Goal: Task Accomplishment & Management: Manage account settings

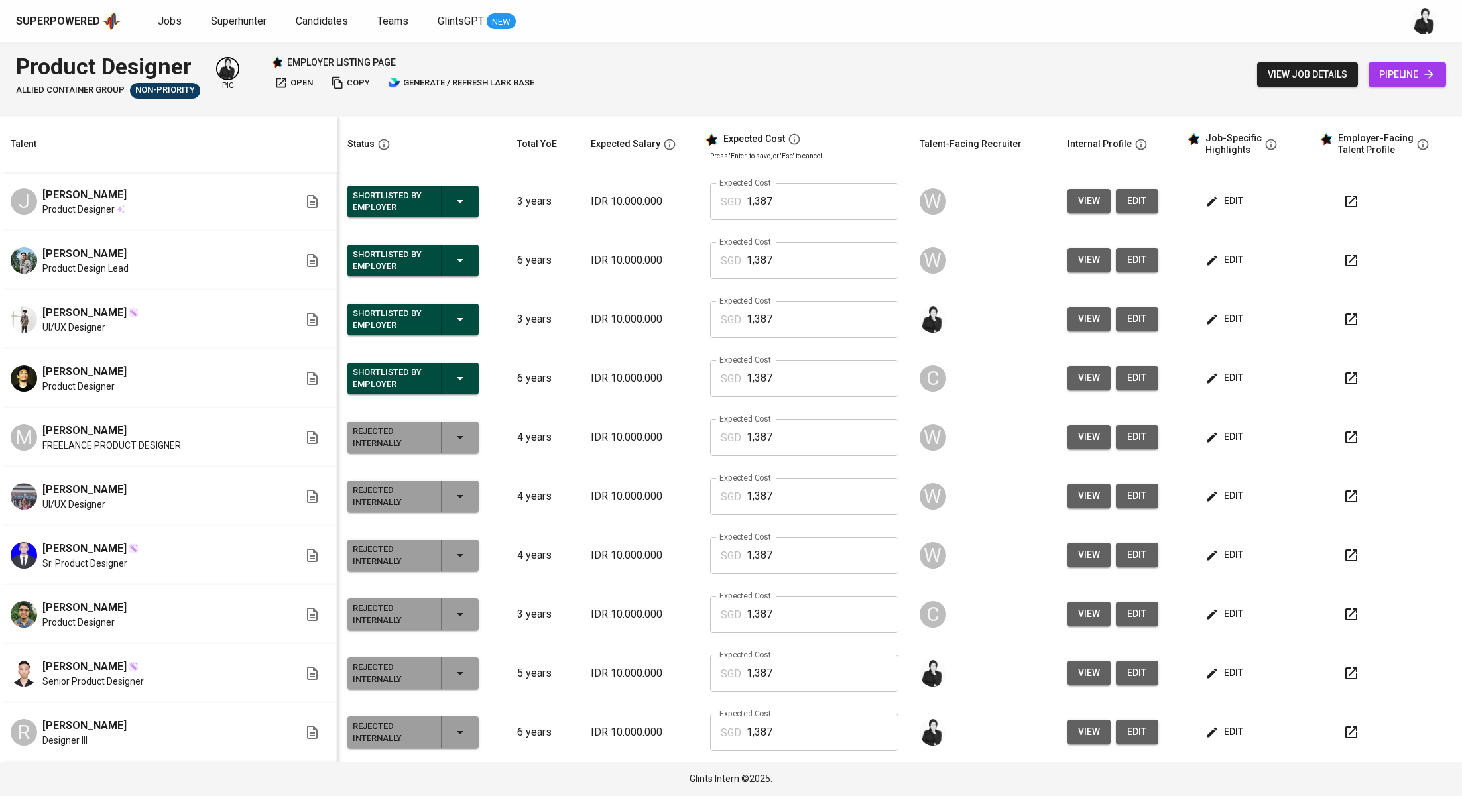
click at [165, 18] on span "Jobs" at bounding box center [170, 21] width 24 height 13
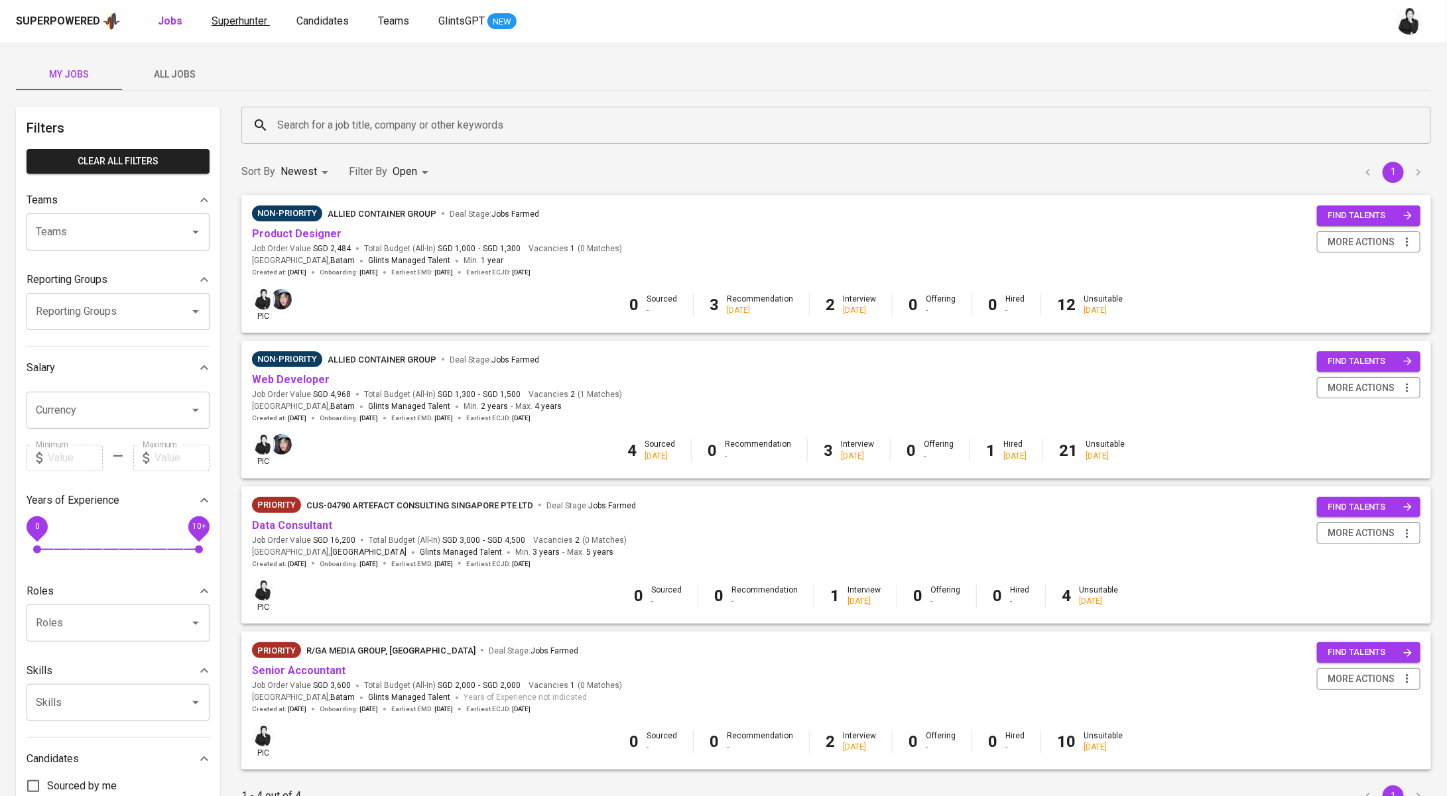
click at [252, 16] on span "Superhunter" at bounding box center [239, 21] width 56 height 13
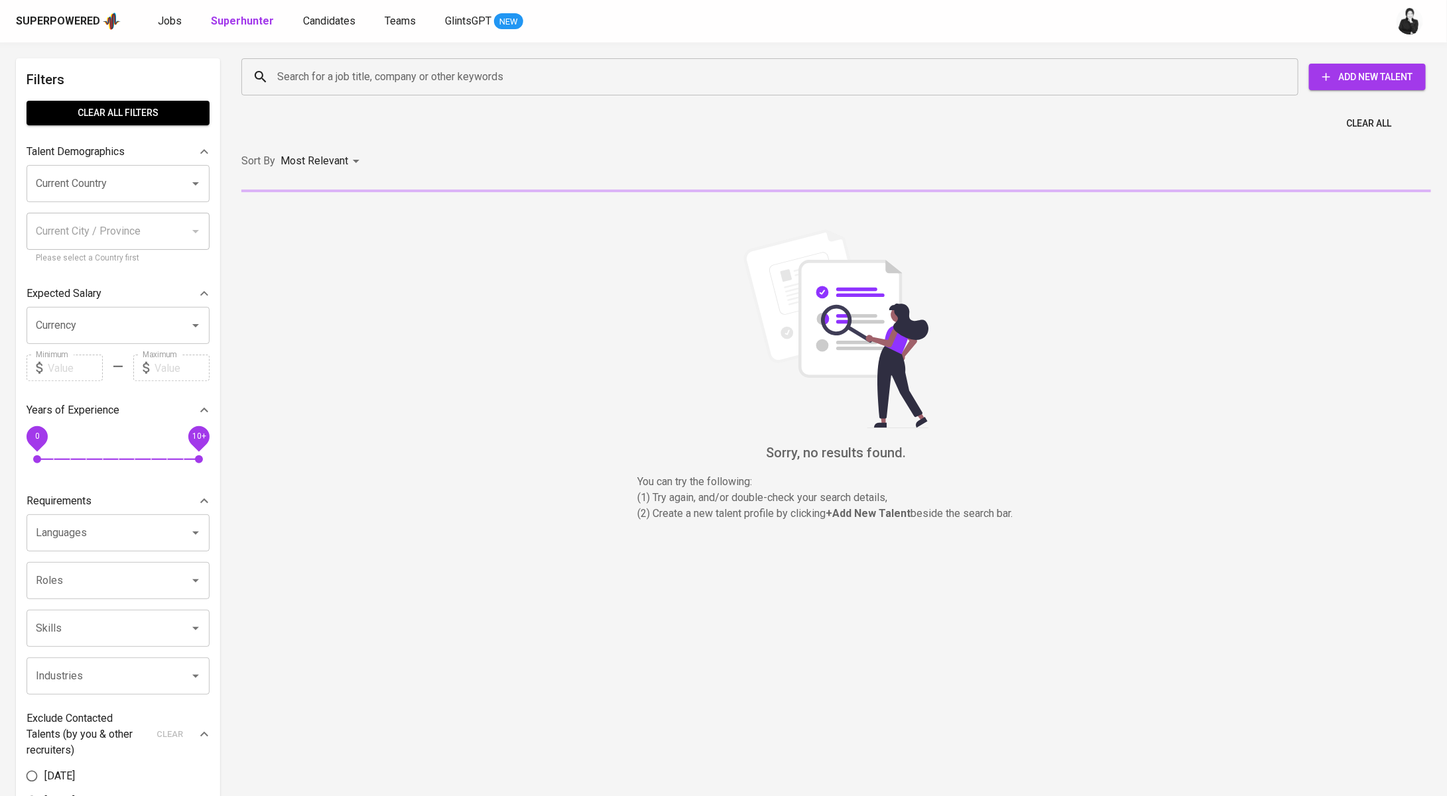
click at [349, 90] on div "Search for a job title, company or other keywords" at bounding box center [769, 76] width 1057 height 37
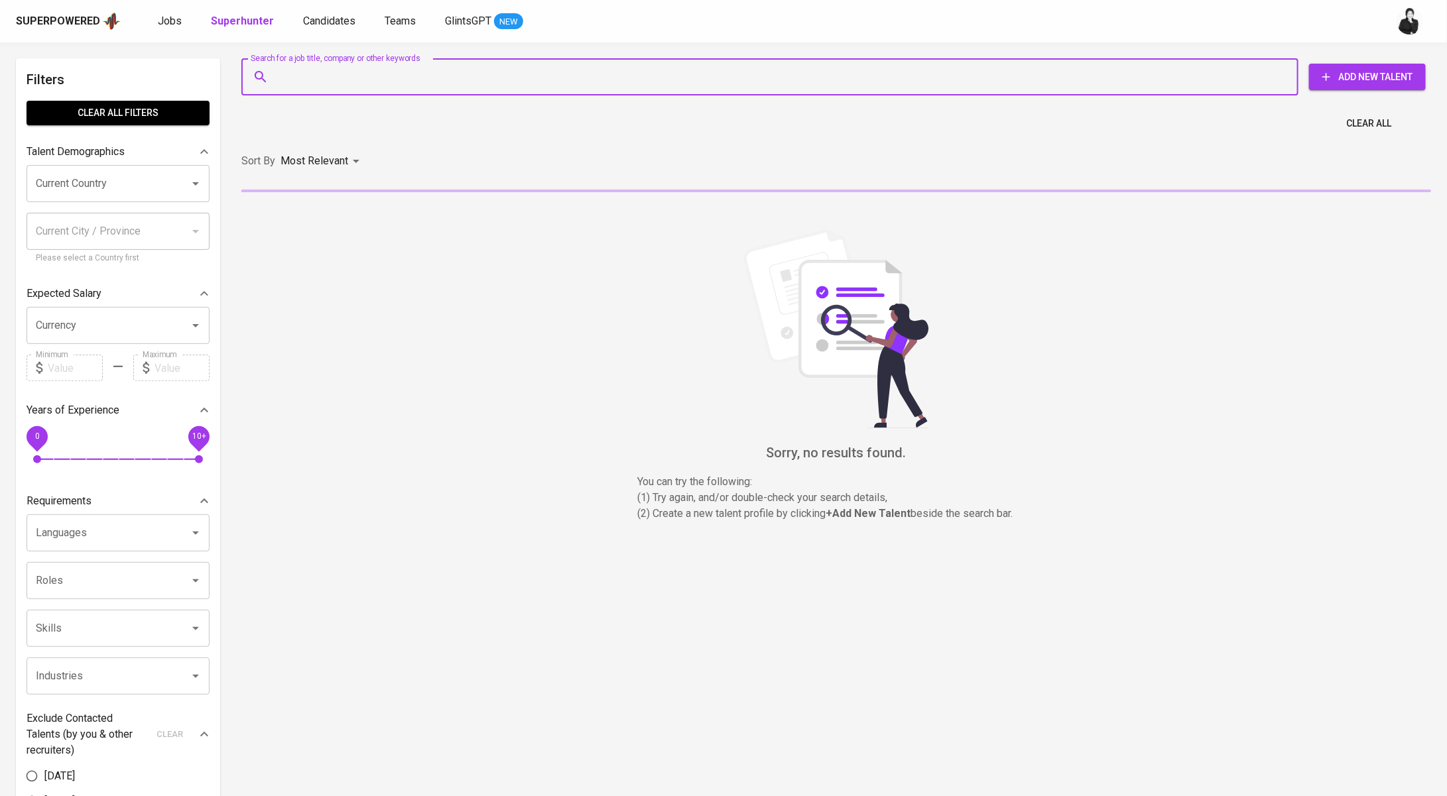
paste input "A arthurefraim55@gmail.com"
type input "A arthurefraim55@gmail.com"
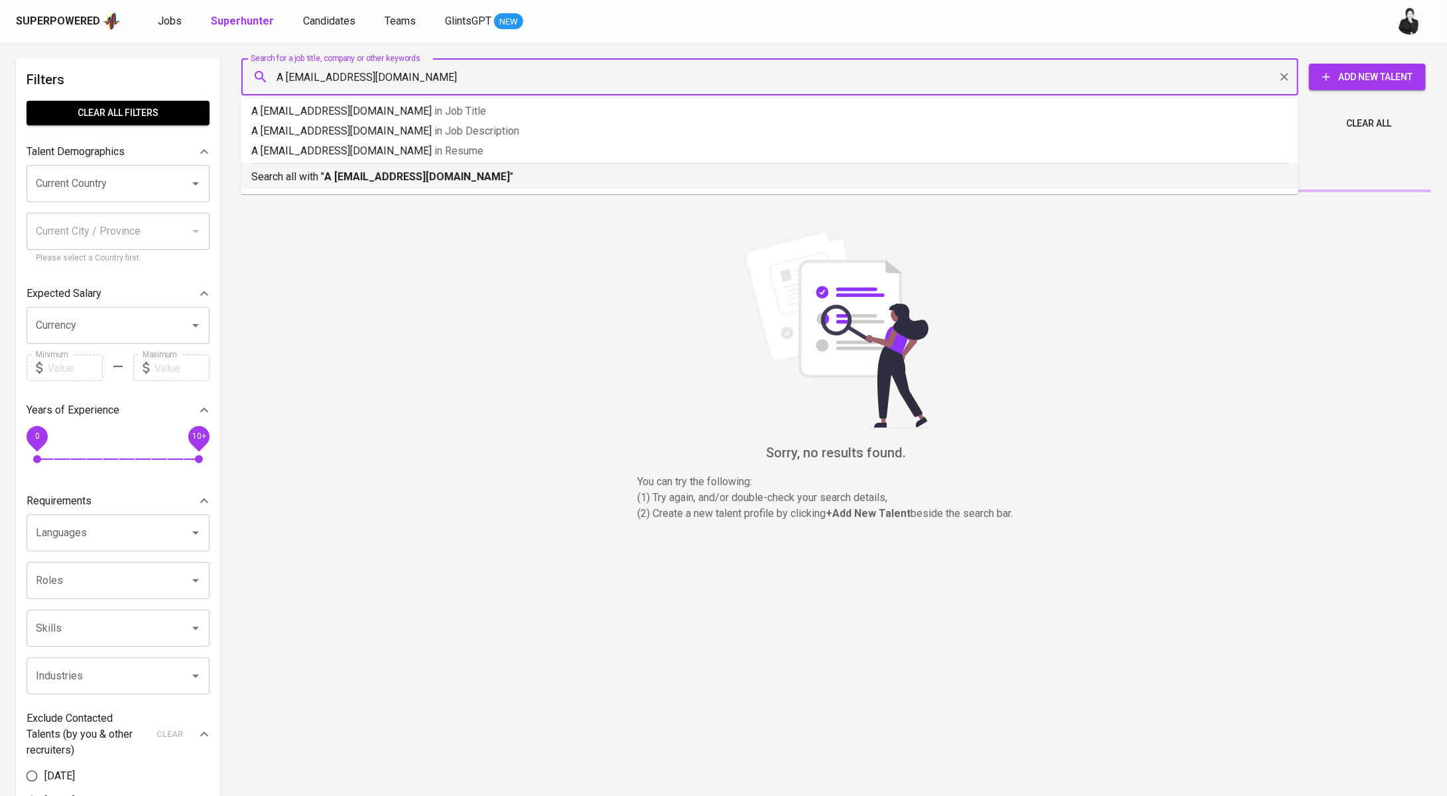
click at [367, 172] on b "A arthurefraim55@gmail.com" at bounding box center [417, 176] width 186 height 13
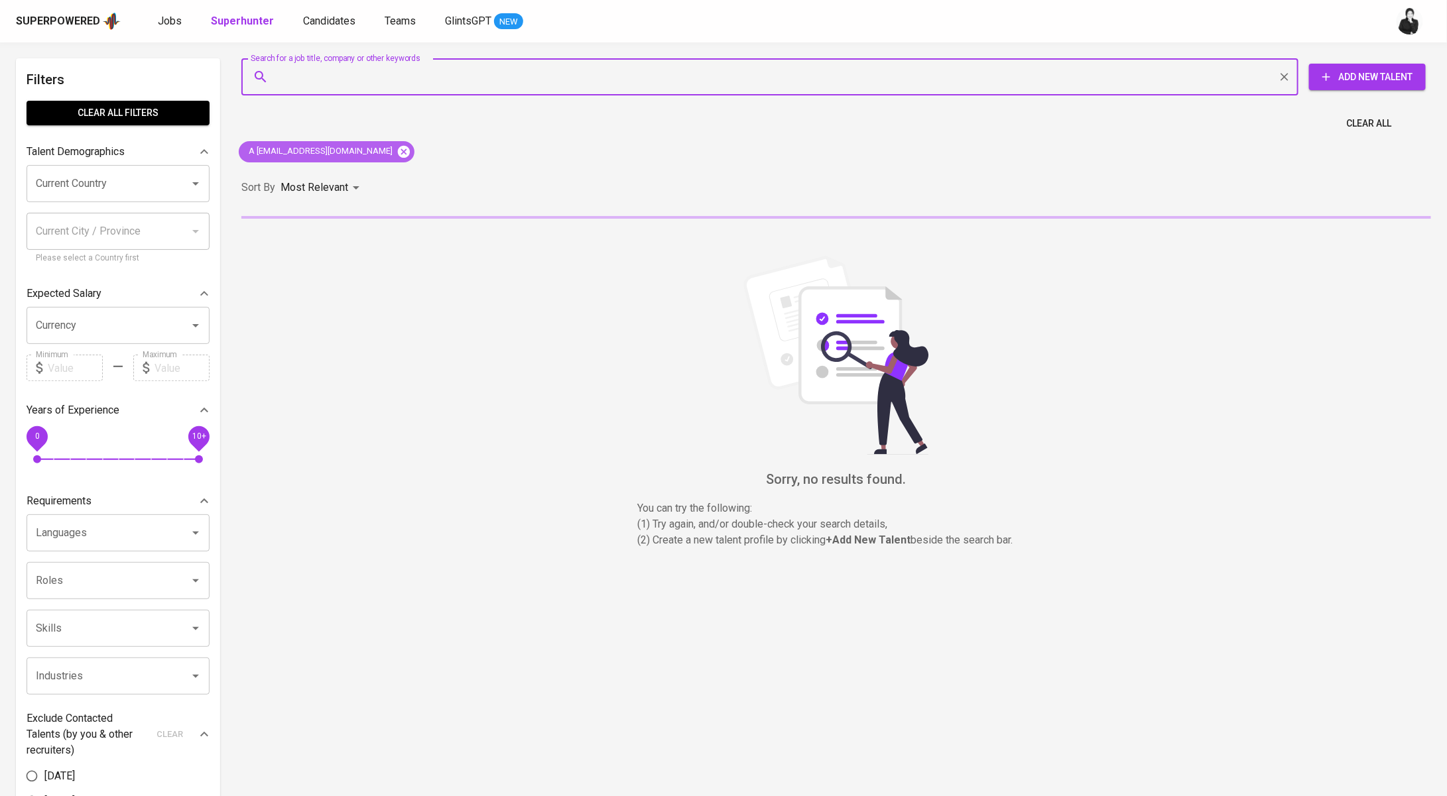
click at [398, 152] on icon at bounding box center [404, 151] width 12 height 12
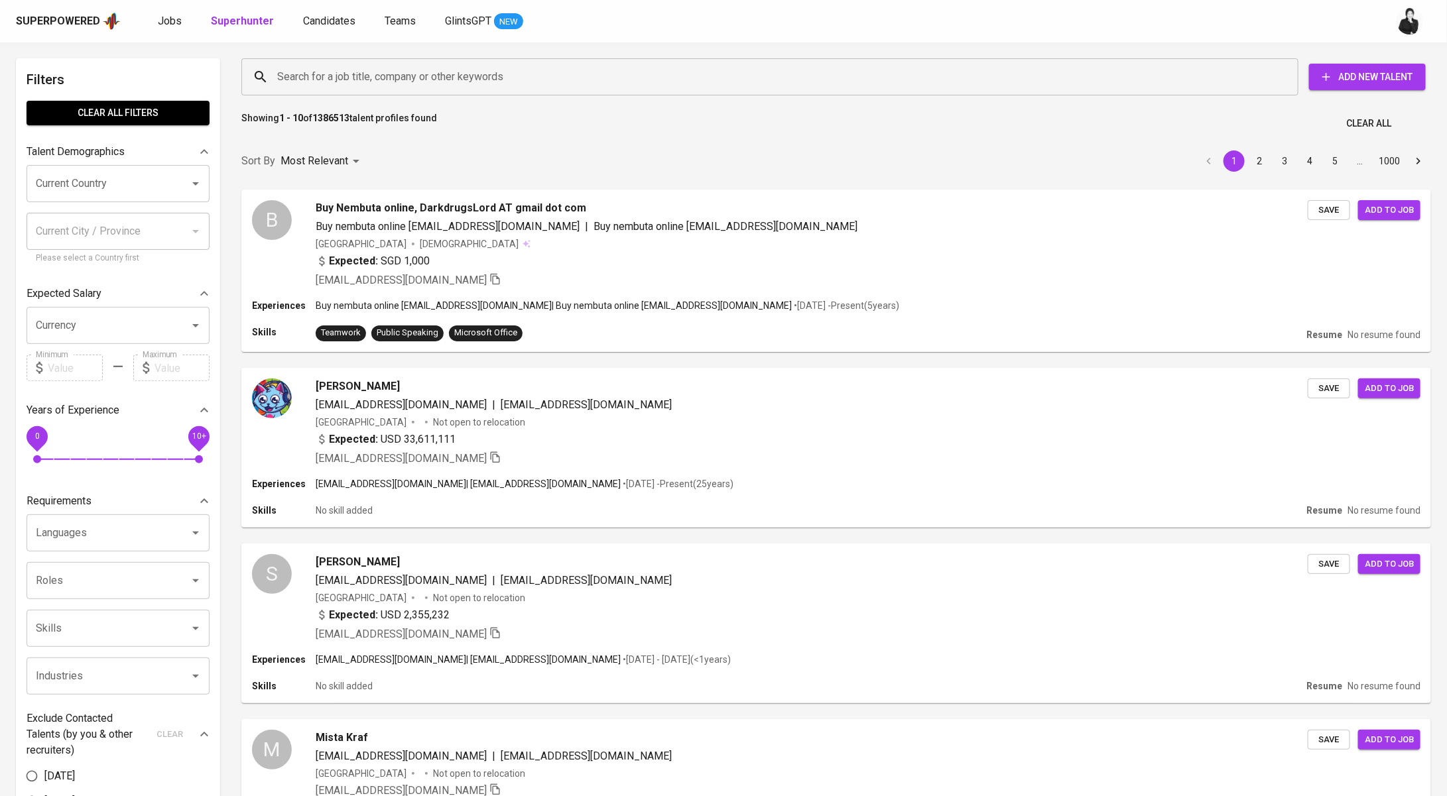
click at [382, 82] on input "Search for a job title, company or other keywords" at bounding box center [773, 76] width 998 height 25
paste input "A arthurefraim55@gmail.com"
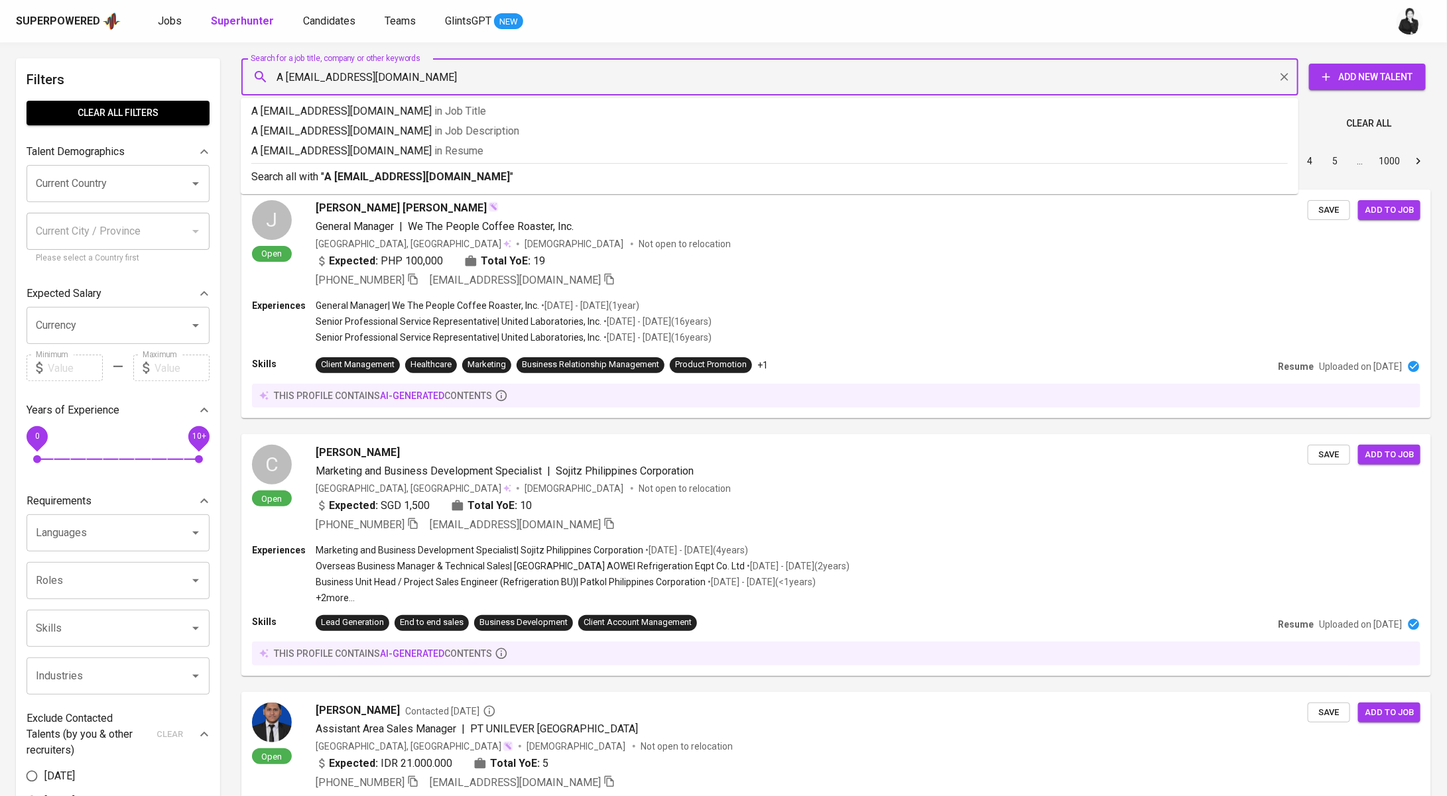
drag, startPoint x: 287, startPoint y: 74, endPoint x: 250, endPoint y: 74, distance: 37.1
click at [250, 74] on div "A arthurefraim55@gmail.com Search for a job title, company or other keywords" at bounding box center [769, 76] width 1057 height 37
type input "arthurefraim55@gmail.com"
click at [363, 184] on p "Search all with " arthurefraim55@gmail.com "" at bounding box center [769, 177] width 1036 height 16
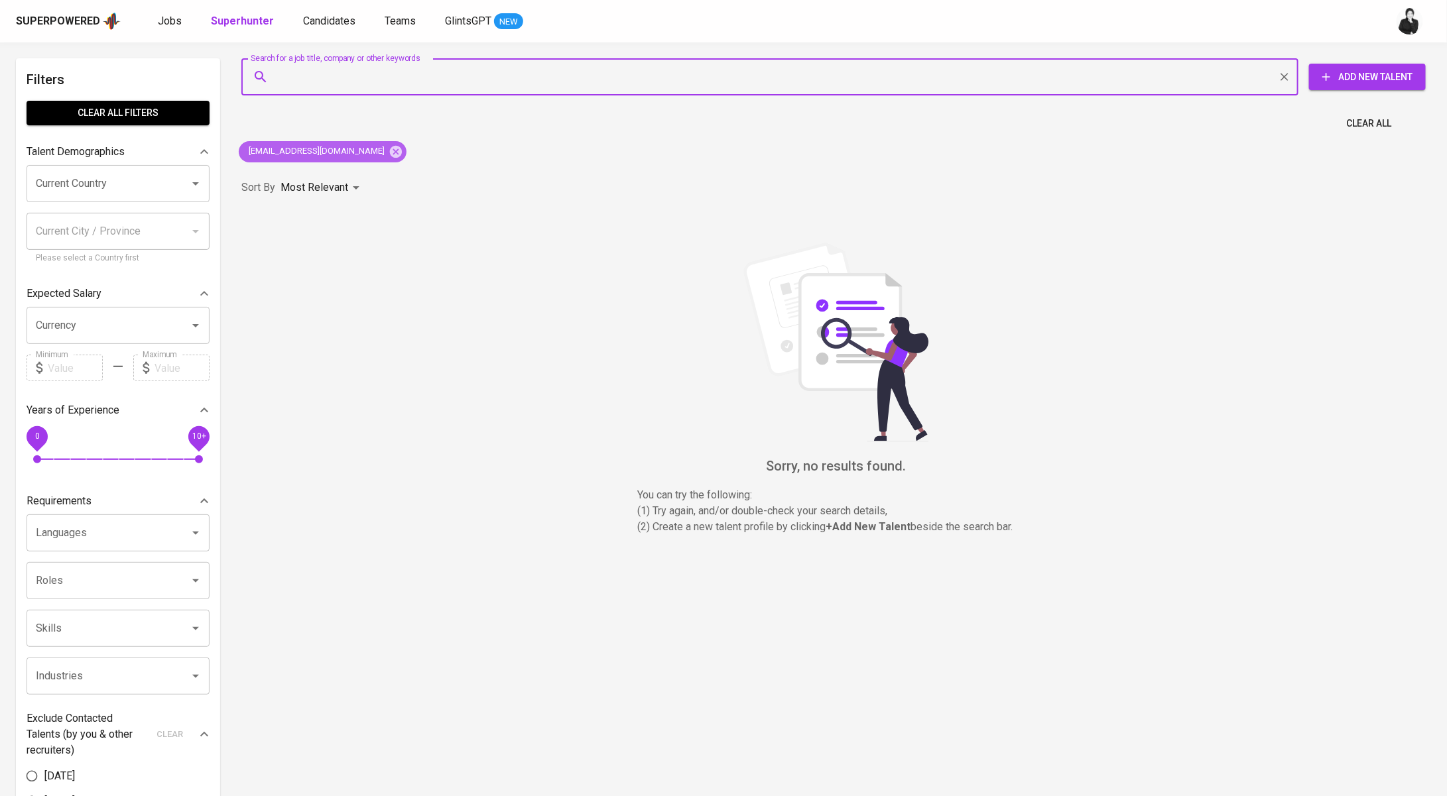
click at [389, 149] on icon at bounding box center [396, 152] width 15 height 15
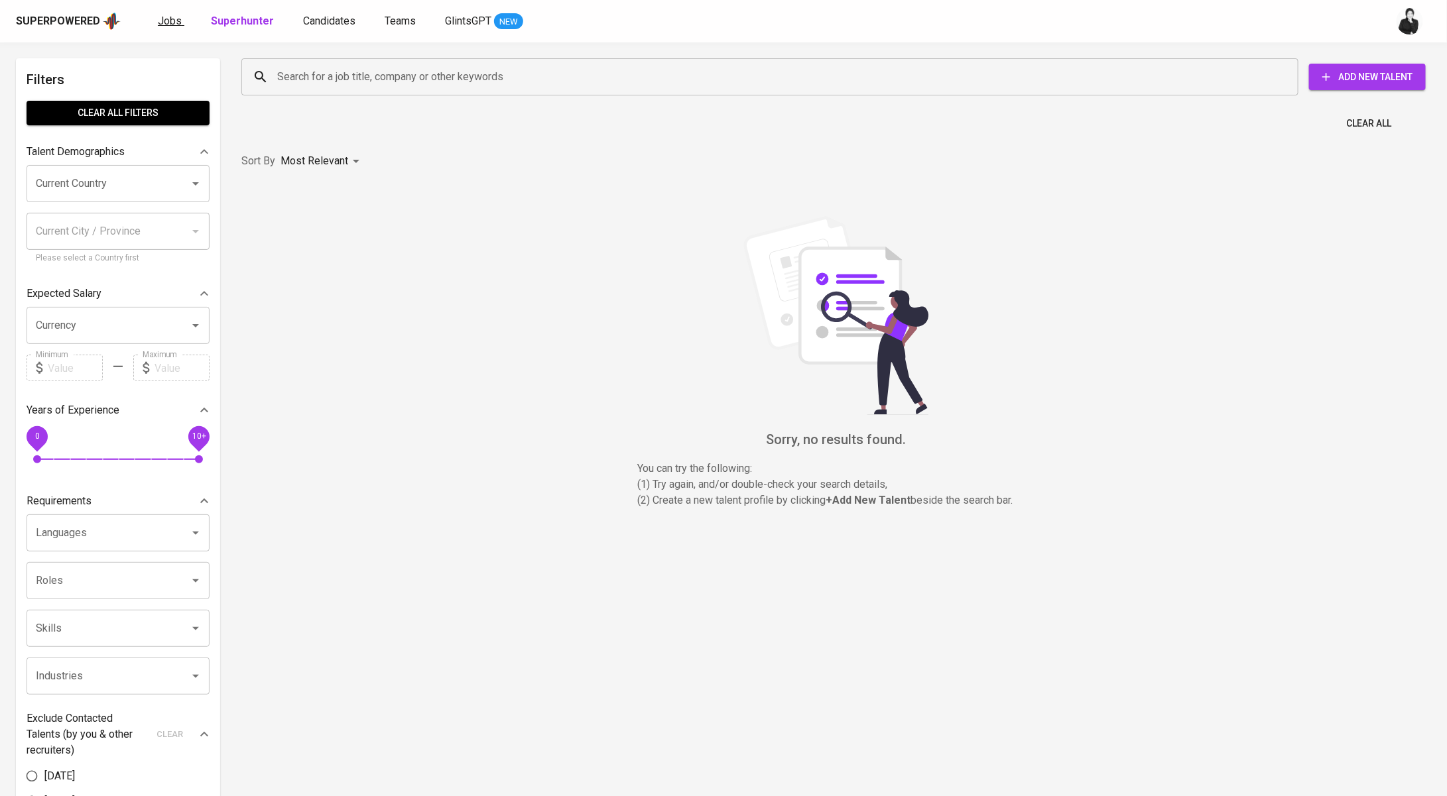
click at [168, 15] on span "Jobs" at bounding box center [170, 21] width 24 height 13
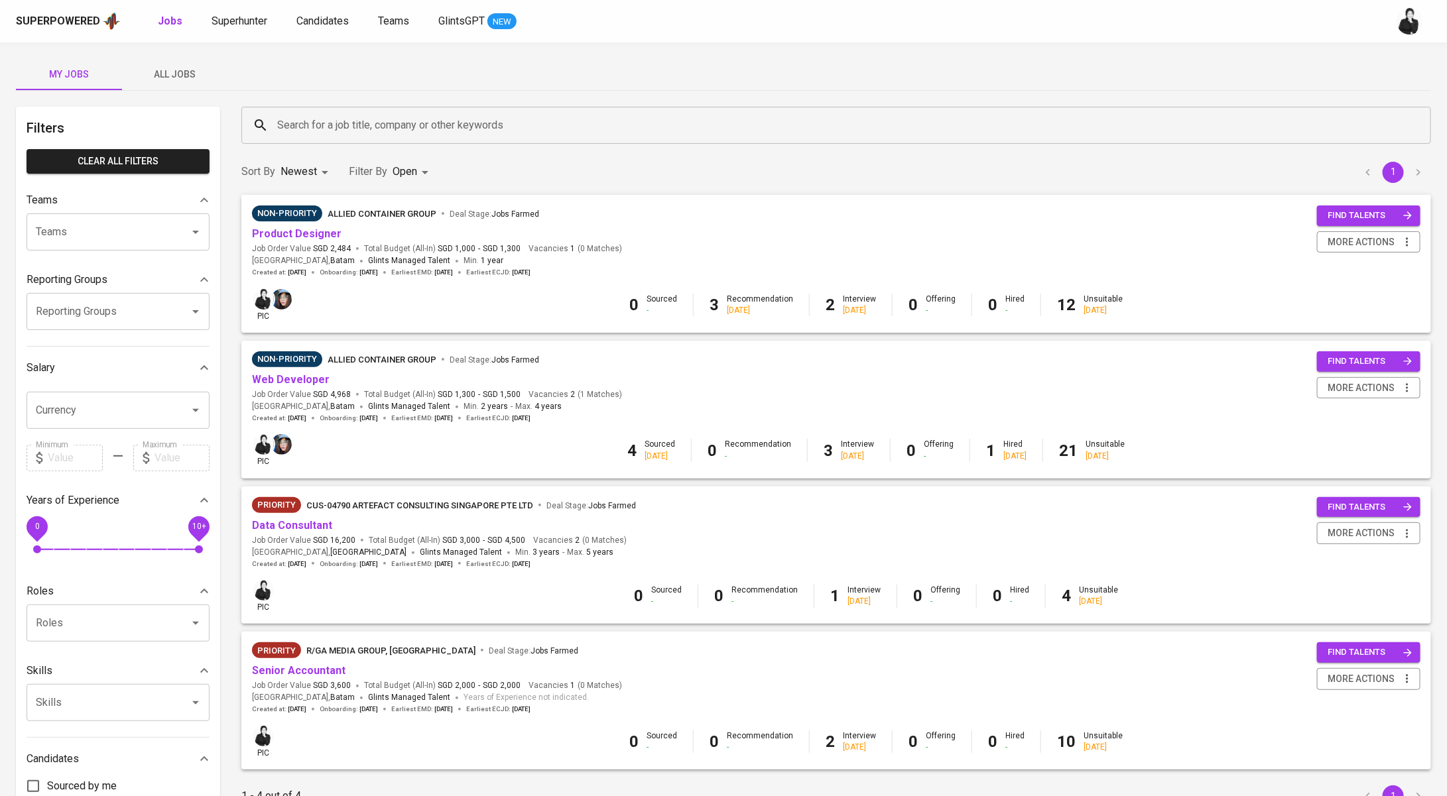
click at [221, 32] on div "Superpowered Jobs Superhunter Candidates Teams GlintsGPT NEW" at bounding box center [723, 21] width 1447 height 42
click at [233, 20] on span "Superhunter" at bounding box center [239, 21] width 56 height 13
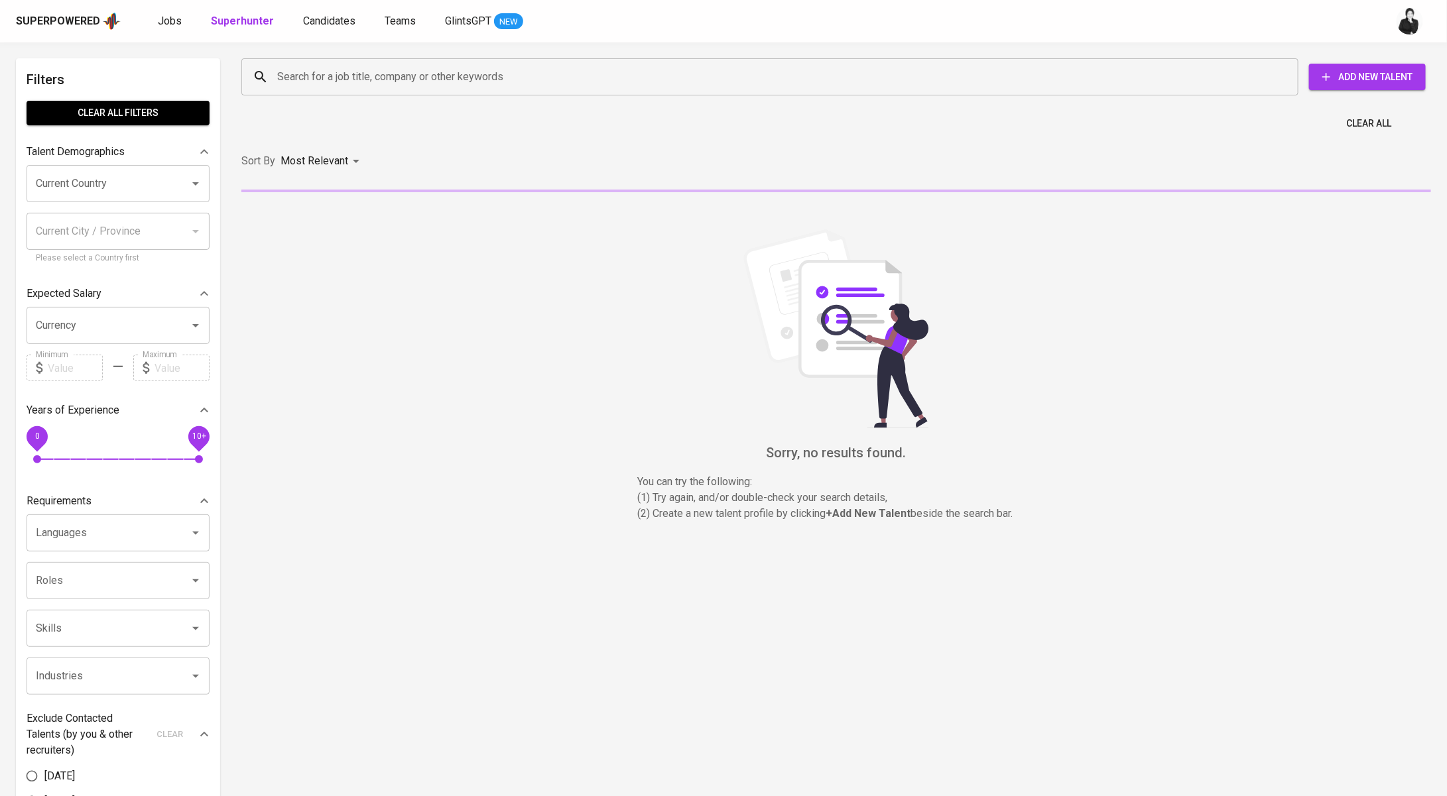
click at [355, 86] on input "Search for a job title, company or other keywords" at bounding box center [773, 76] width 998 height 25
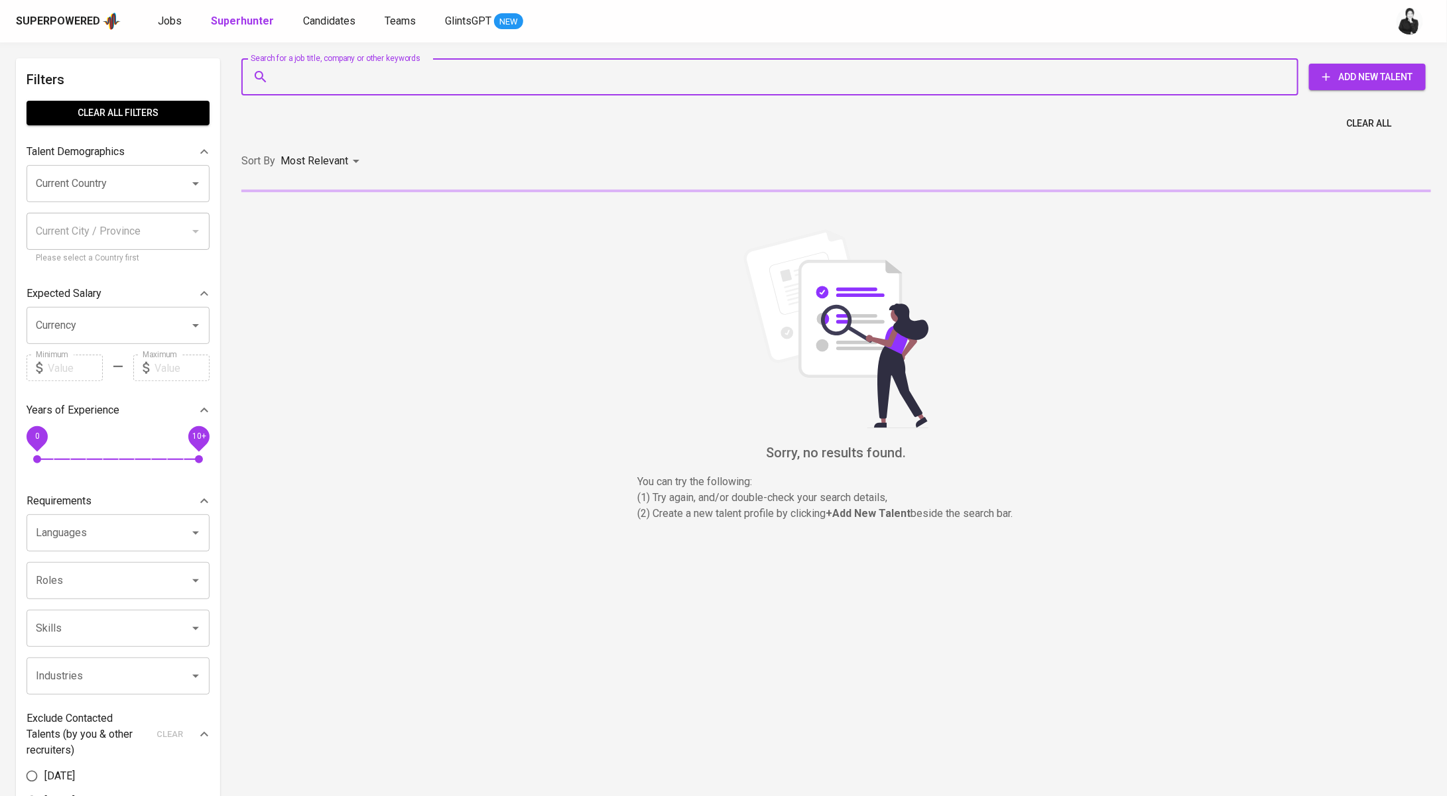
paste input "irfanfandi38@gmail.com"
type input "irfanfandi38@gmail.com"
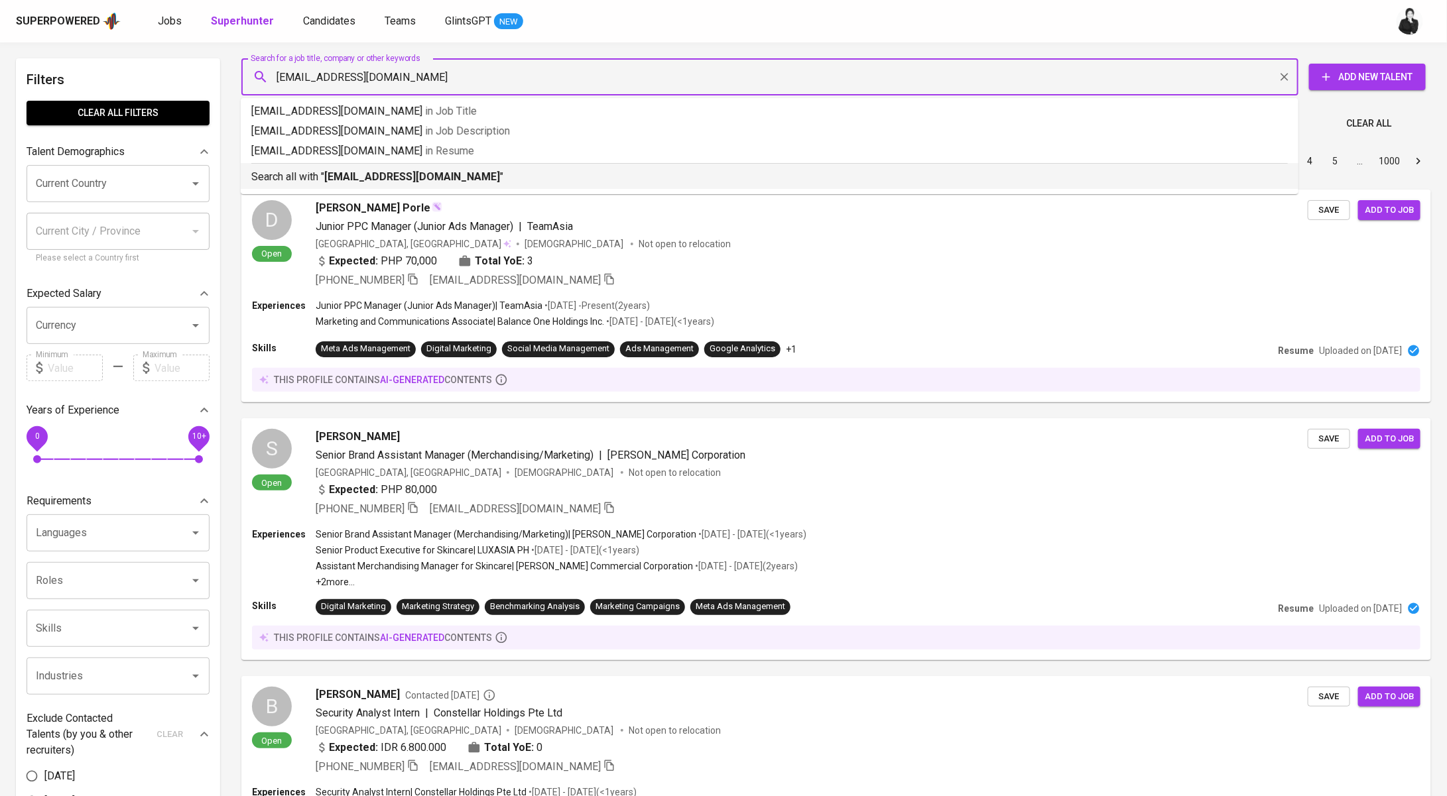
click at [426, 177] on b "irfanfandi38@gmail.com" at bounding box center [412, 176] width 176 height 13
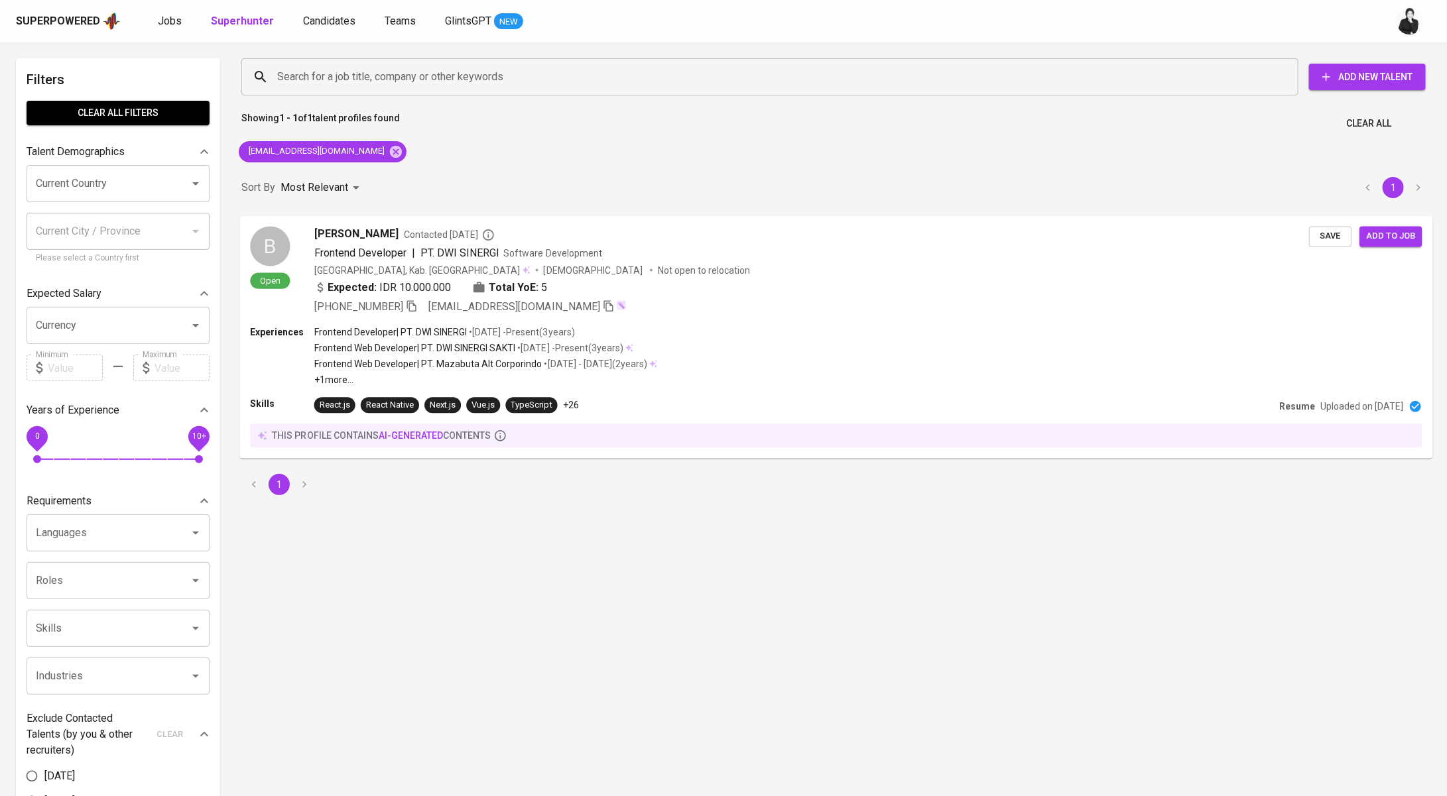
click at [404, 228] on span "Contacted 9 months ago" at bounding box center [449, 234] width 91 height 13
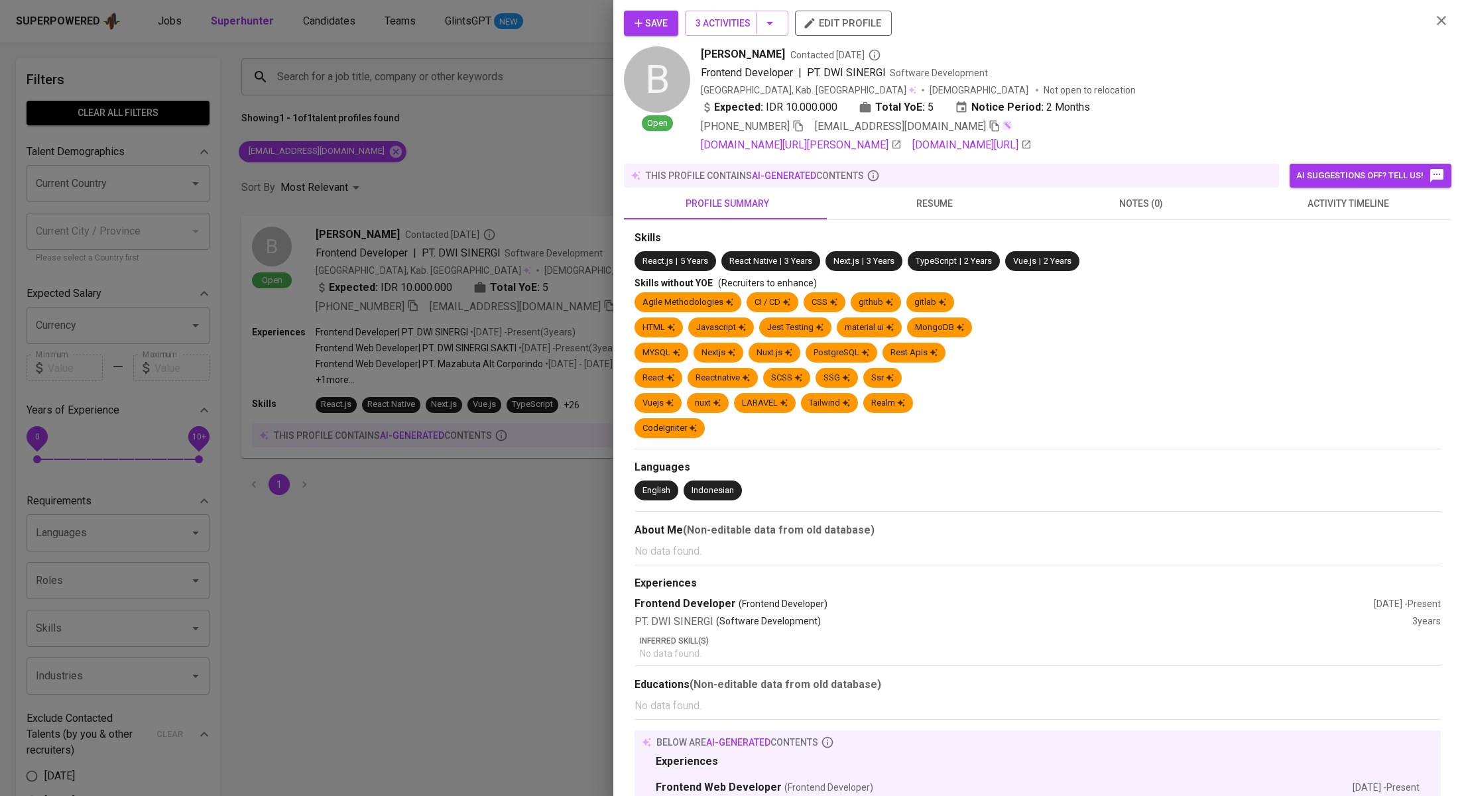
click at [1289, 204] on span "activity timeline" at bounding box center [1347, 204] width 191 height 17
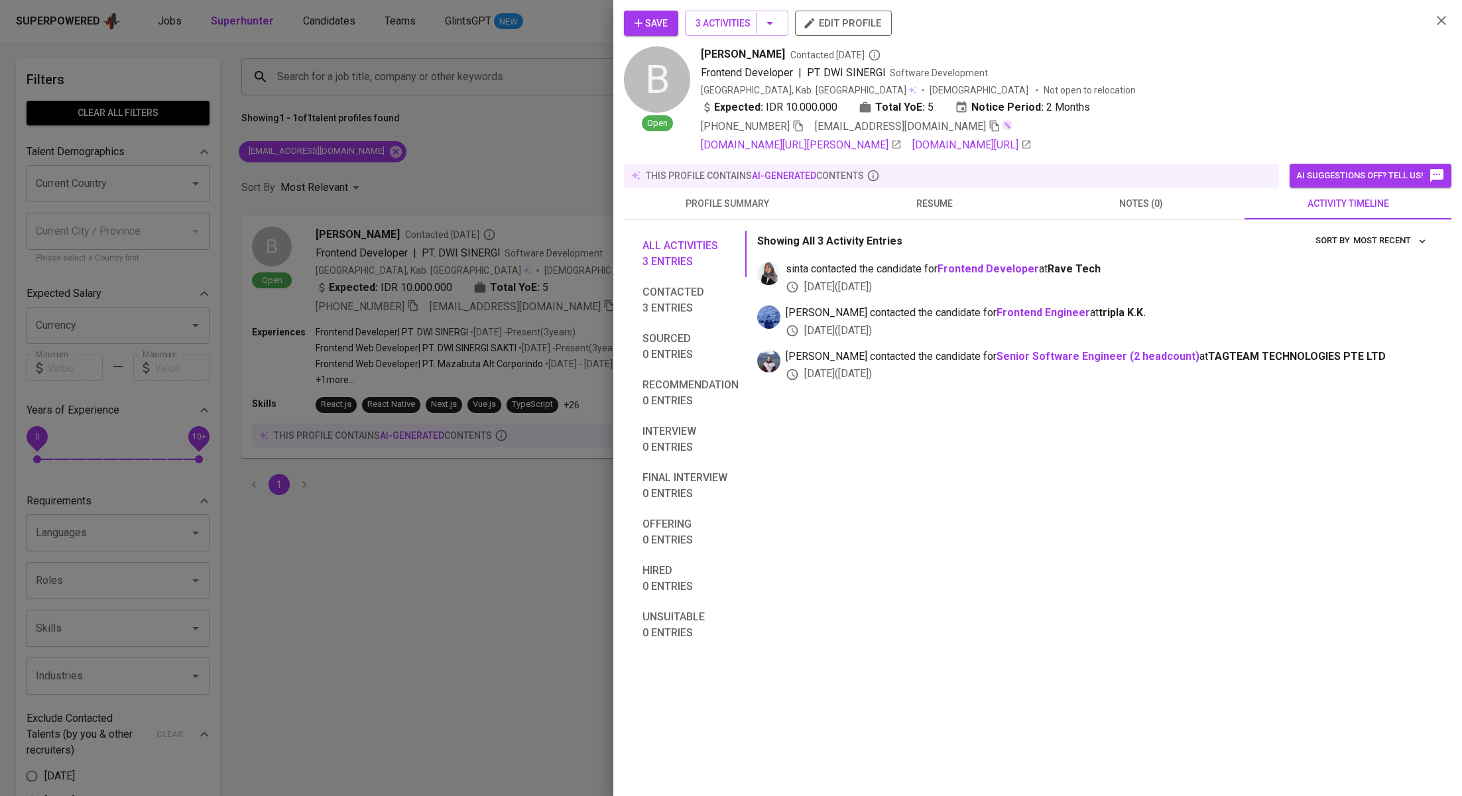
click at [443, 192] on div at bounding box center [731, 398] width 1462 height 796
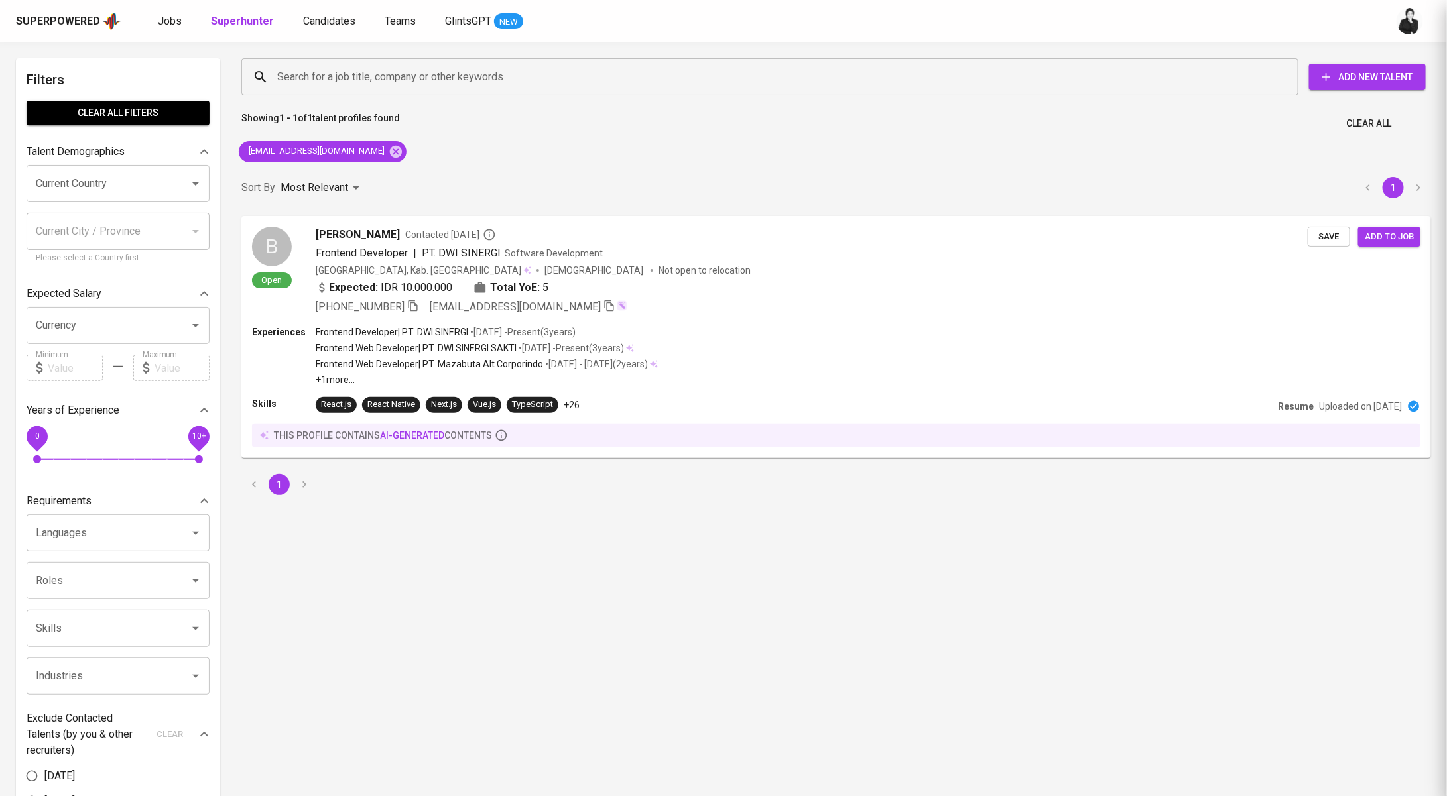
click at [353, 154] on div at bounding box center [723, 398] width 1447 height 796
click at [389, 150] on icon at bounding box center [396, 152] width 15 height 15
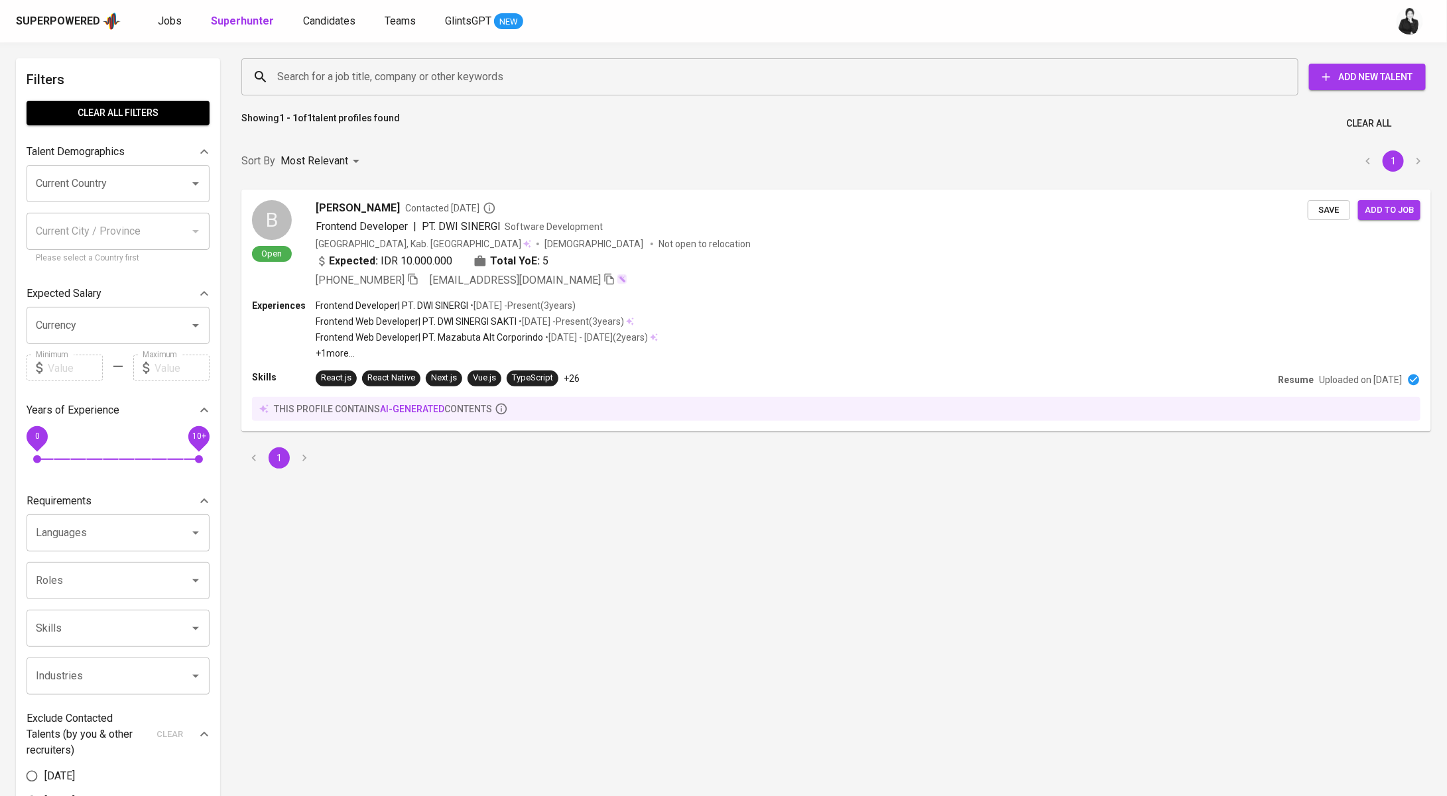
click at [408, 85] on input "Search for a job title, company or other keywords" at bounding box center [773, 76] width 998 height 25
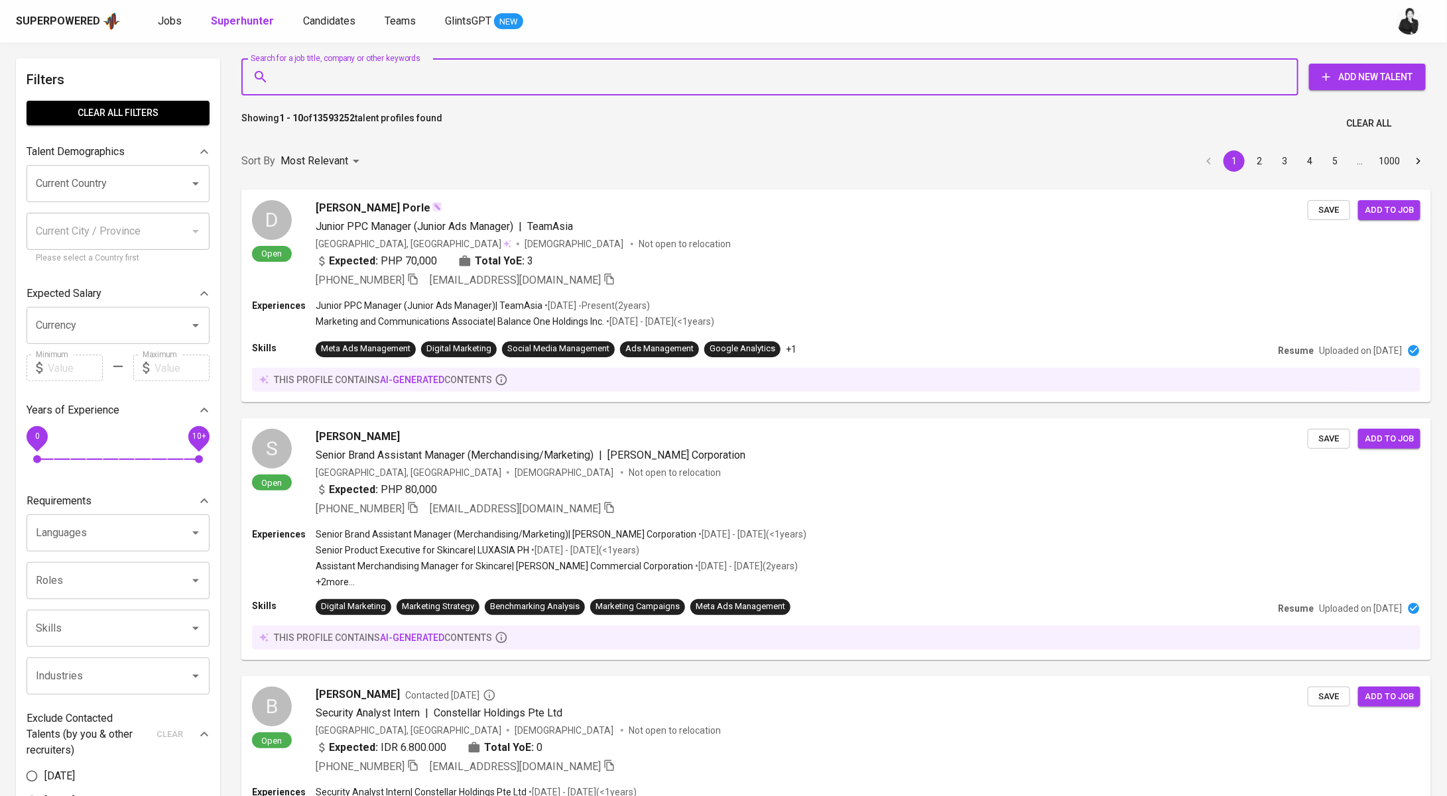
paste input "[EMAIL_ADDRESS][DOMAIN_NAME]"
type input "[EMAIL_ADDRESS][DOMAIN_NAME]"
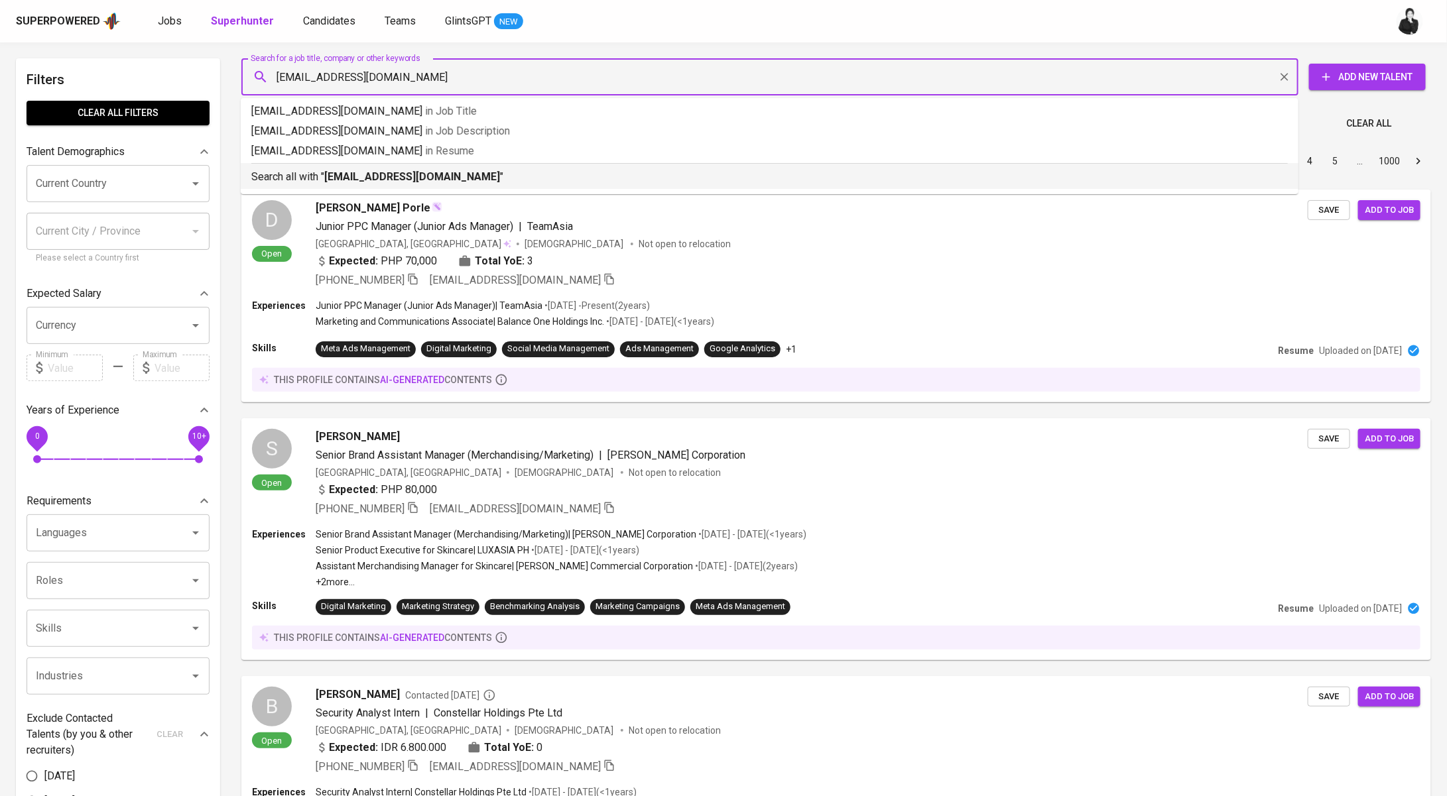
click at [444, 174] on p "Search all with " abikhoir42@gmail.com "" at bounding box center [769, 177] width 1036 height 16
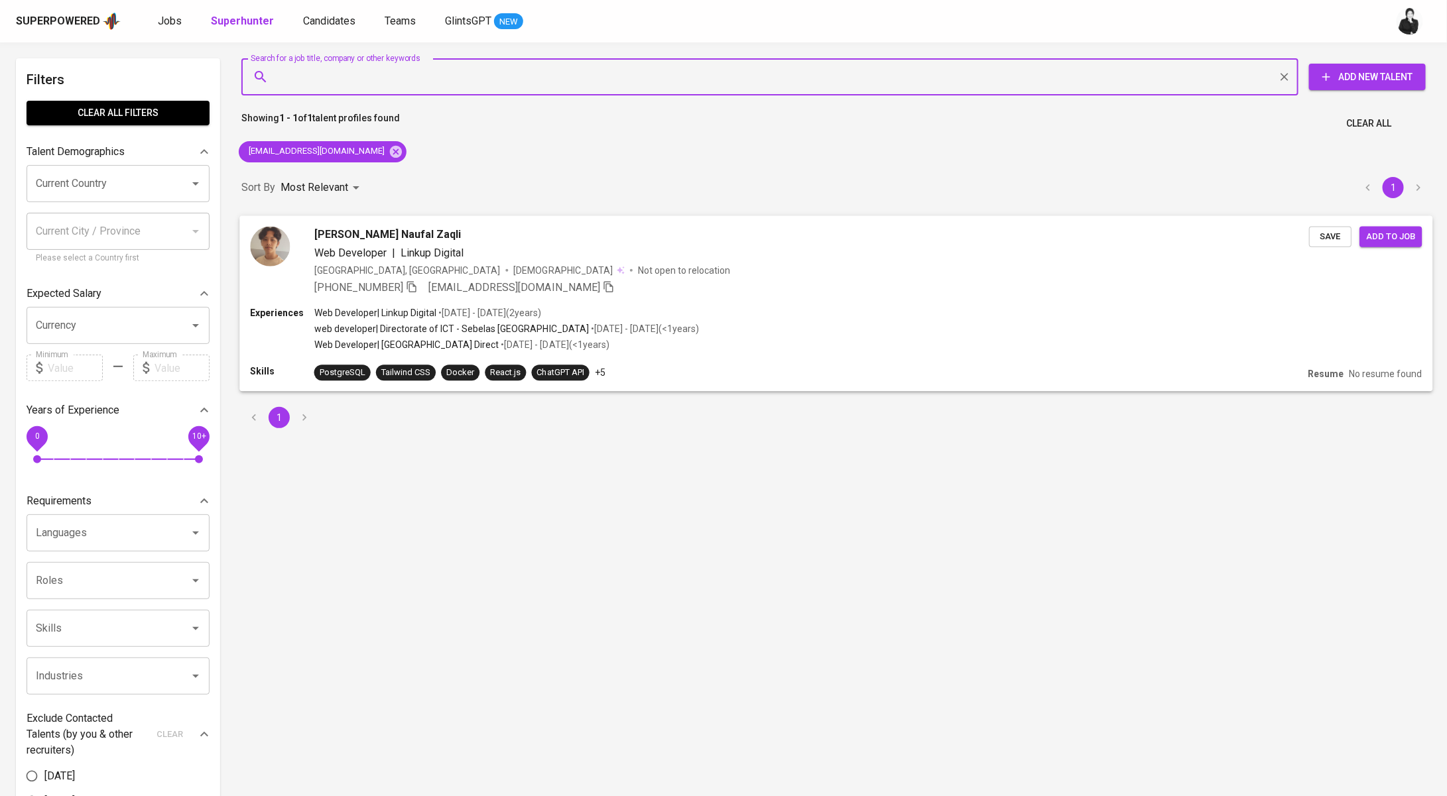
click at [399, 223] on div "Abi Khoir Naufal Zaqli Web Developer | Linkup Digital Indonesia, Magelang Male …" at bounding box center [835, 260] width 1193 height 90
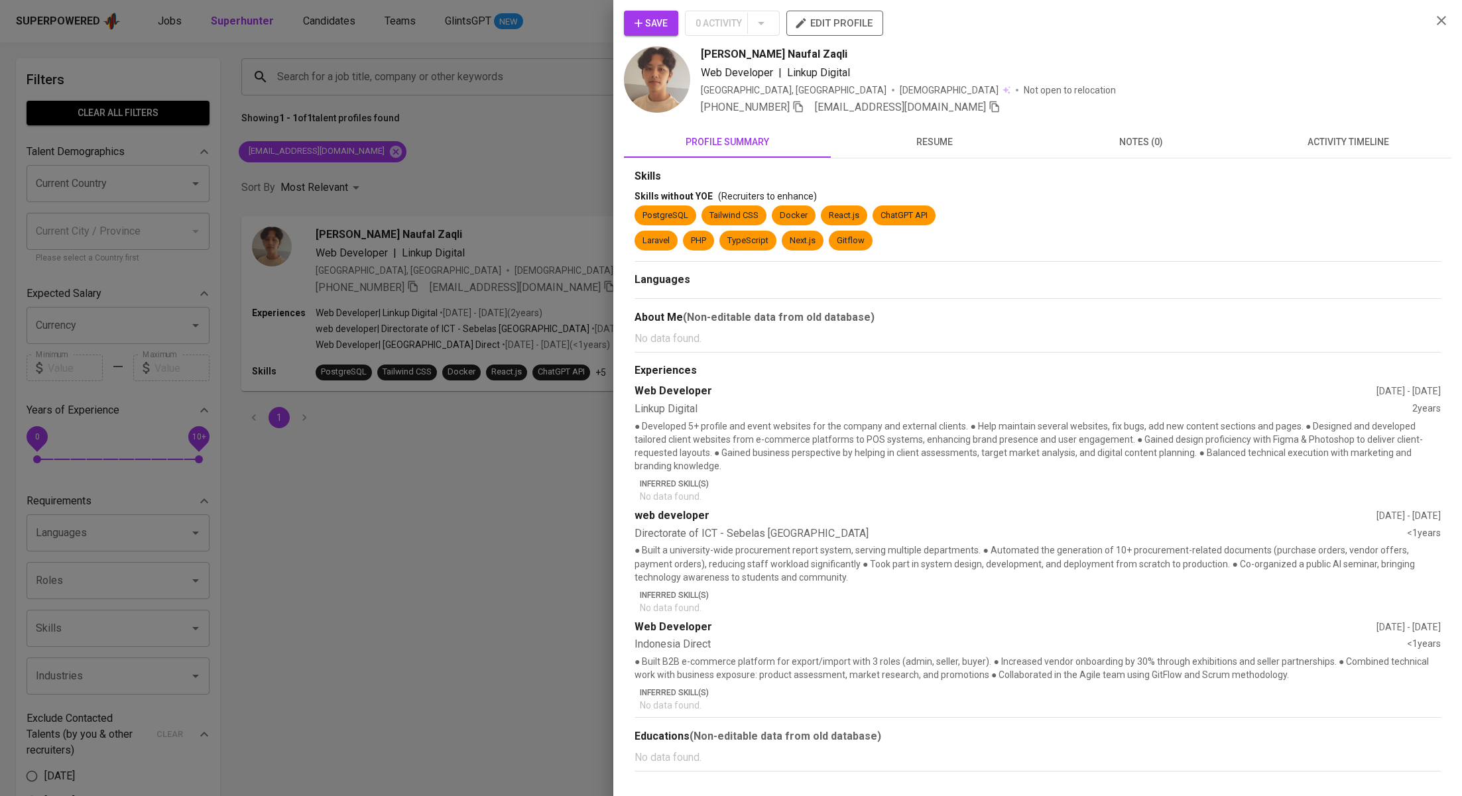
click at [1361, 143] on span "activity timeline" at bounding box center [1347, 142] width 191 height 17
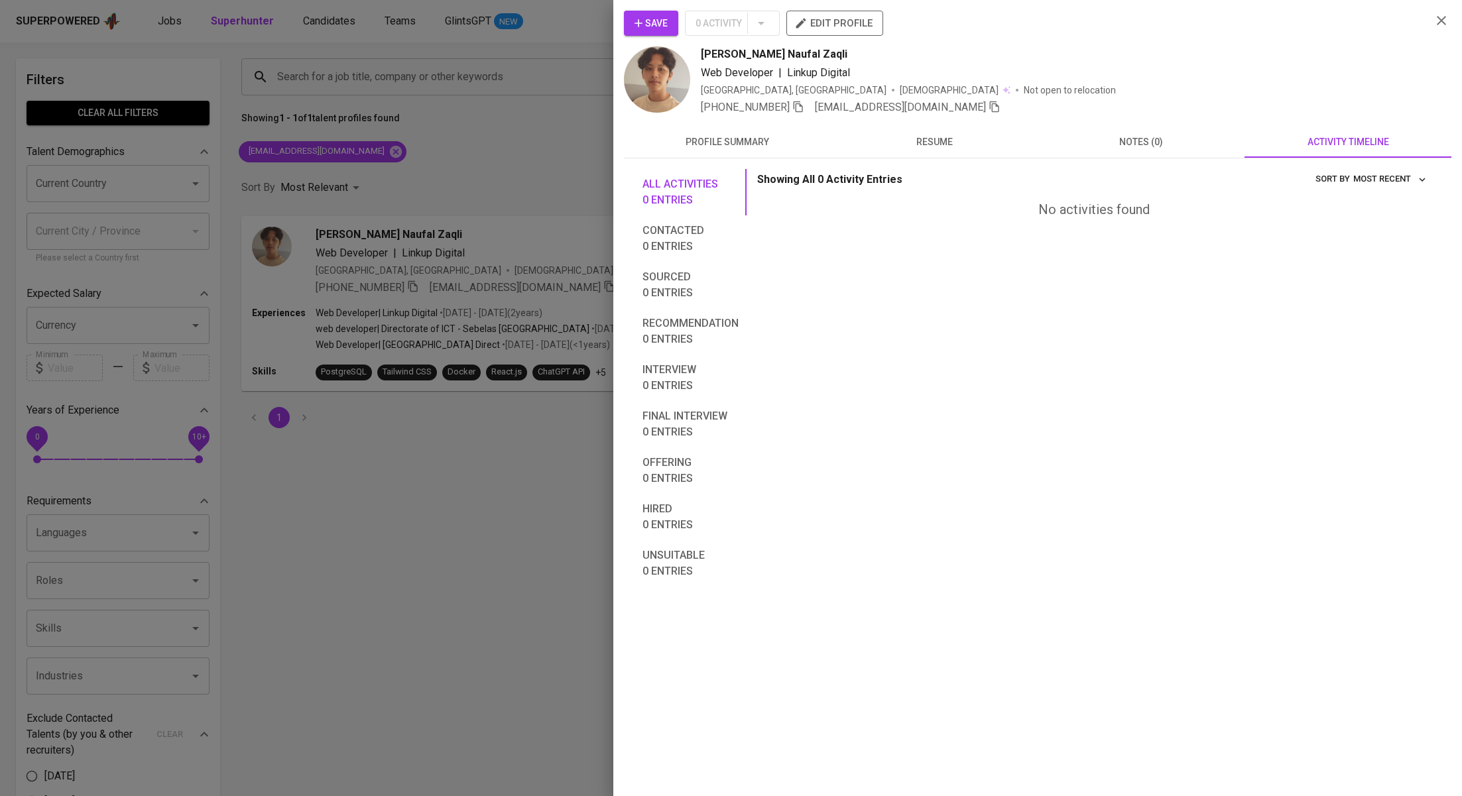
click at [751, 141] on span "profile summary" at bounding box center [727, 142] width 191 height 17
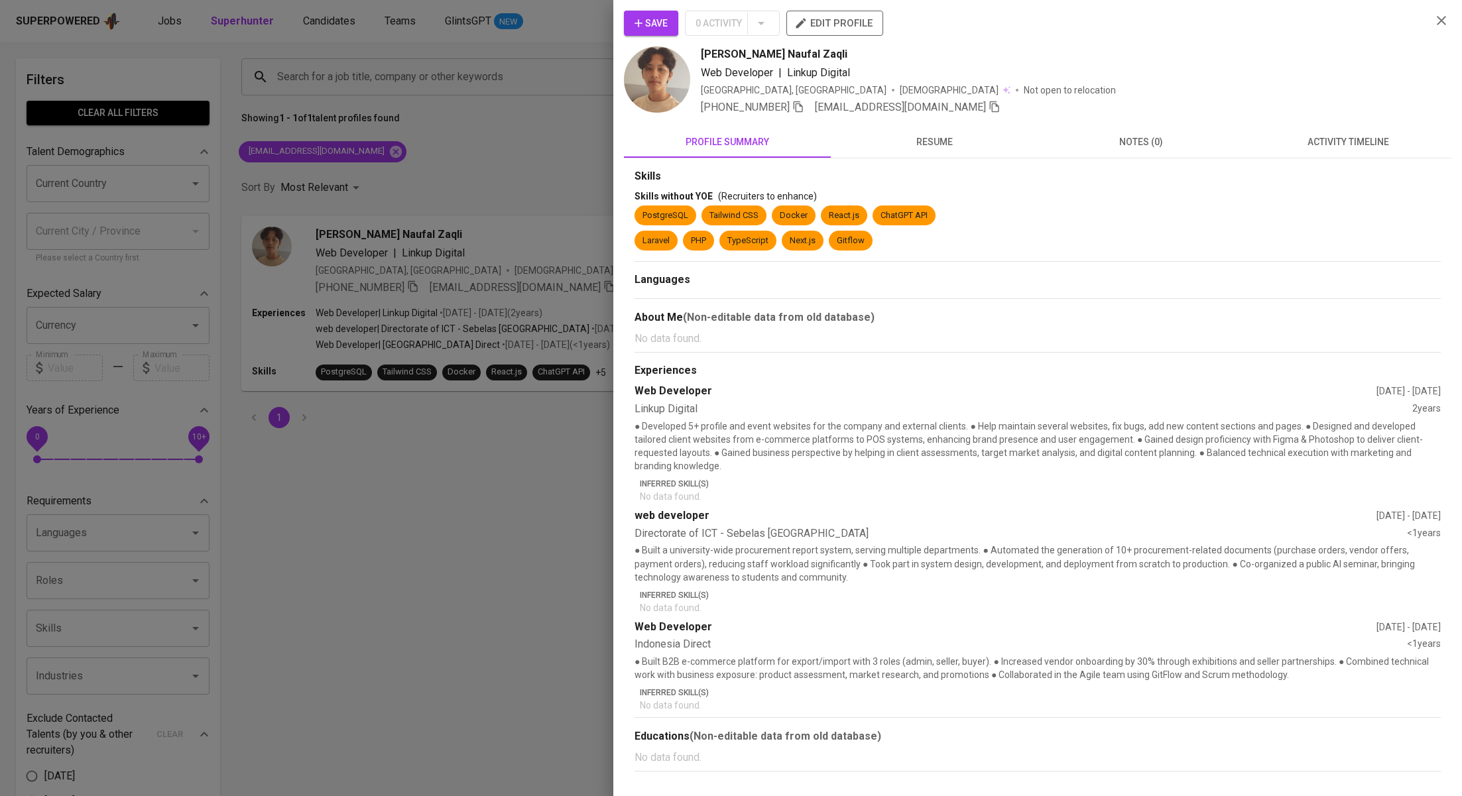
click at [422, 164] on div at bounding box center [731, 398] width 1462 height 796
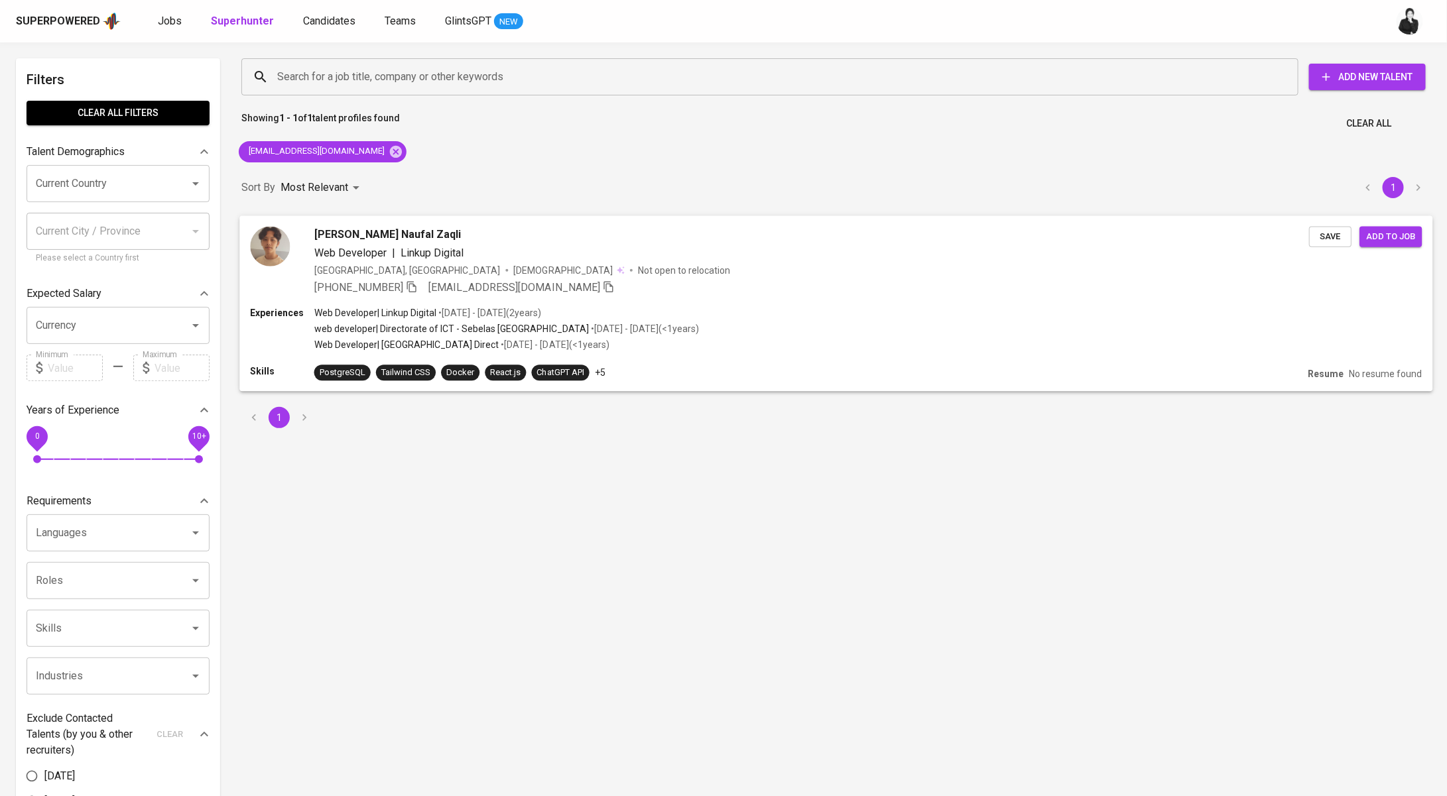
click at [516, 252] on div "Web Developer | Linkup Digital" at bounding box center [811, 253] width 994 height 16
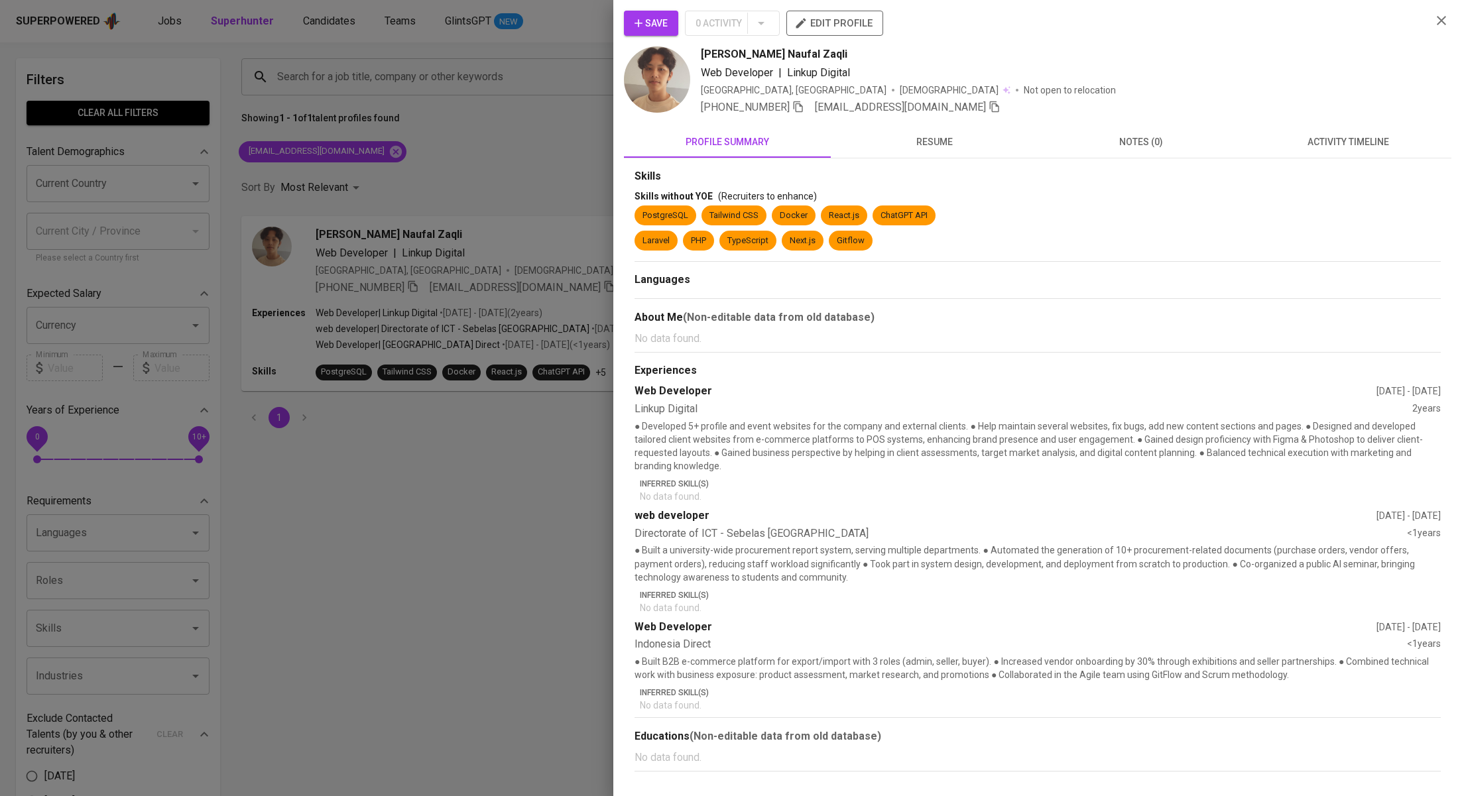
click at [1349, 146] on span "activity timeline" at bounding box center [1347, 142] width 191 height 17
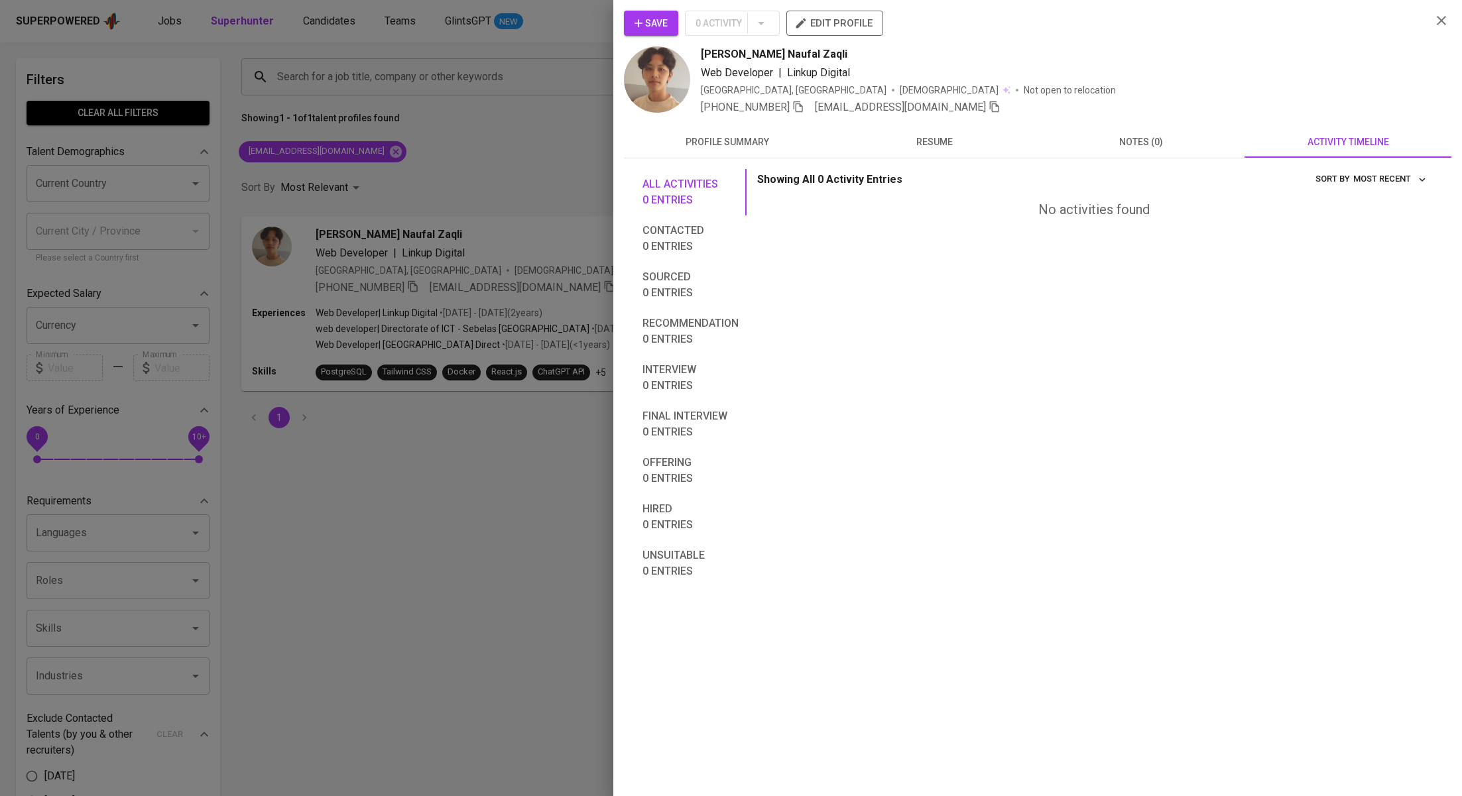
click at [396, 156] on div at bounding box center [731, 398] width 1462 height 796
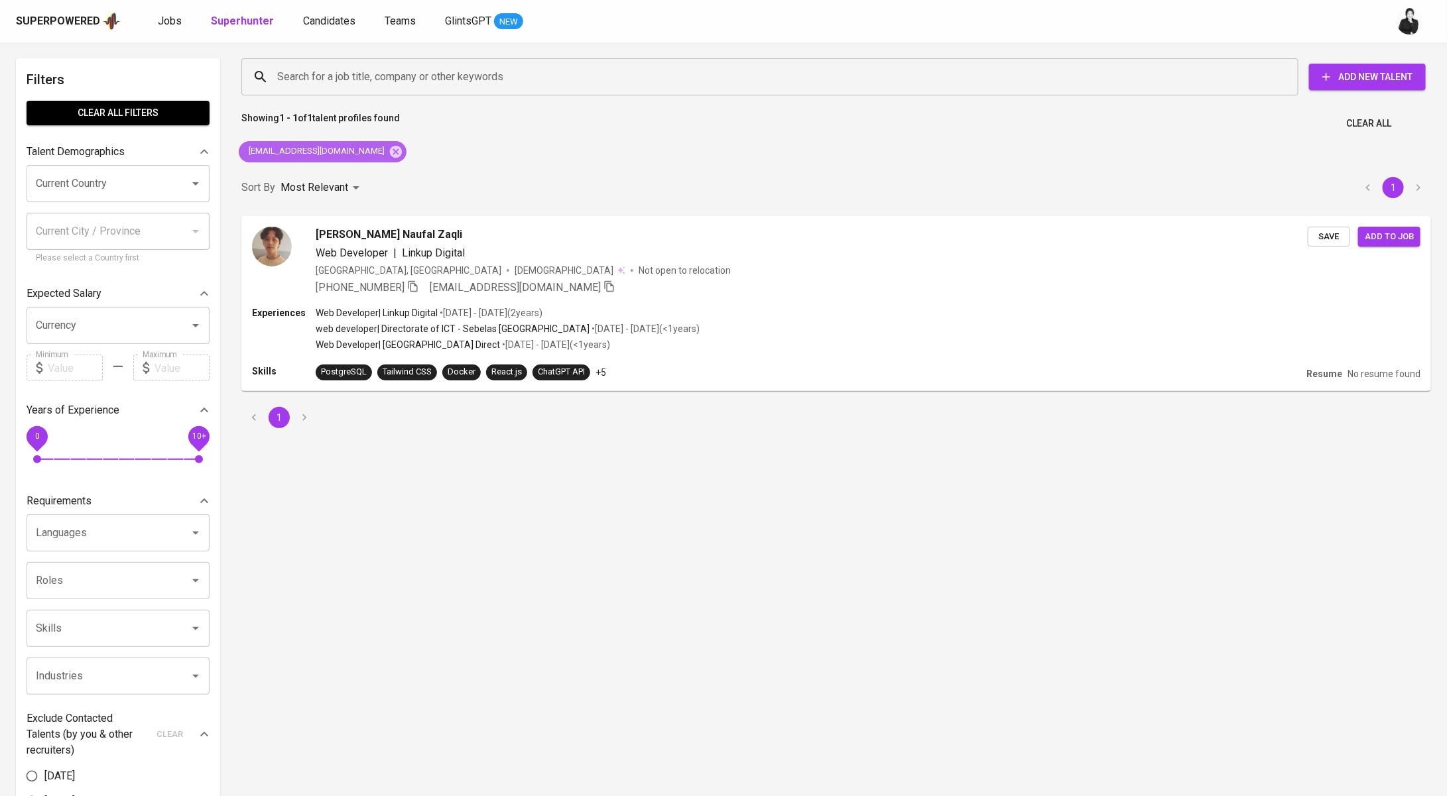
click at [389, 156] on icon at bounding box center [396, 152] width 15 height 15
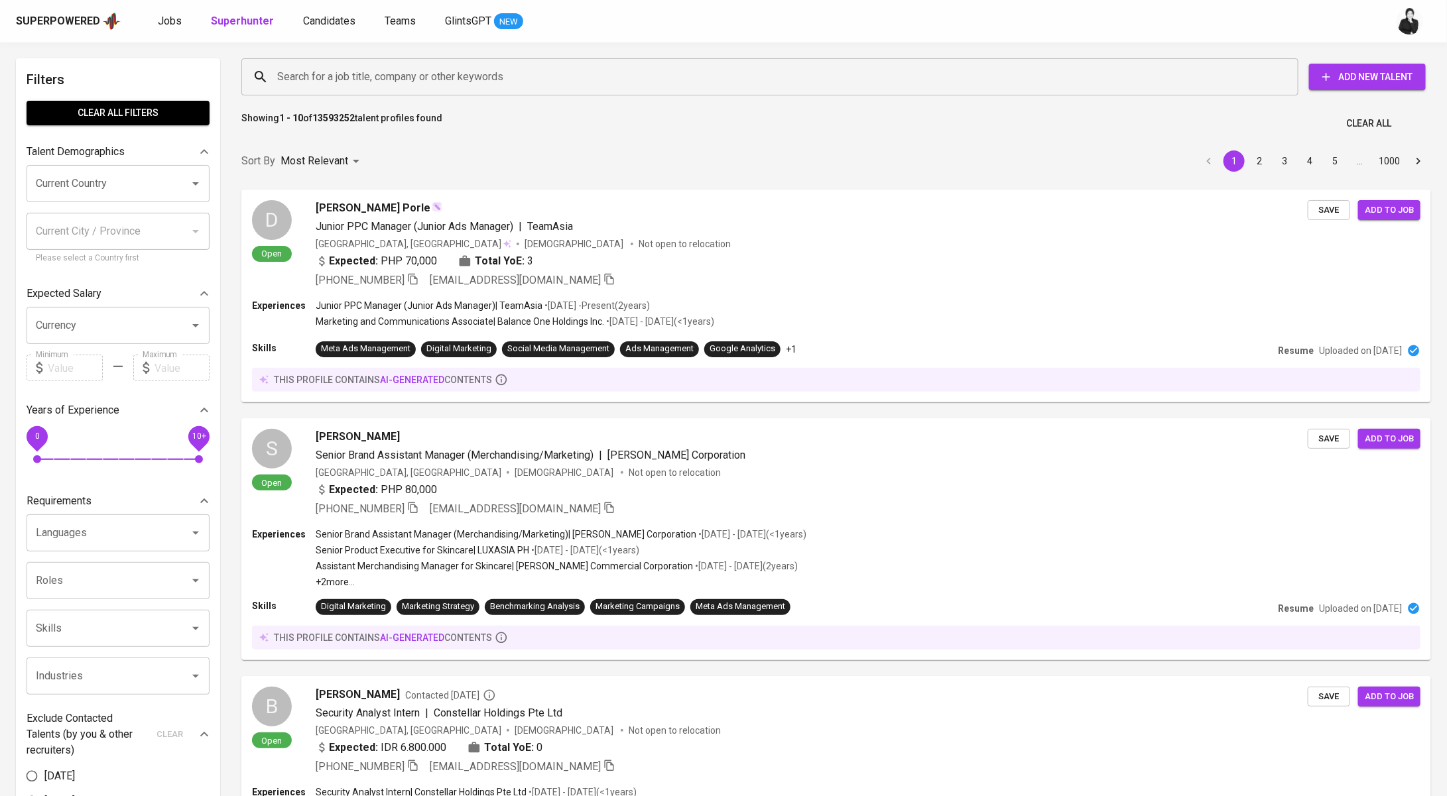
click at [426, 83] on input "Search for a job title, company or other keywords" at bounding box center [773, 76] width 998 height 25
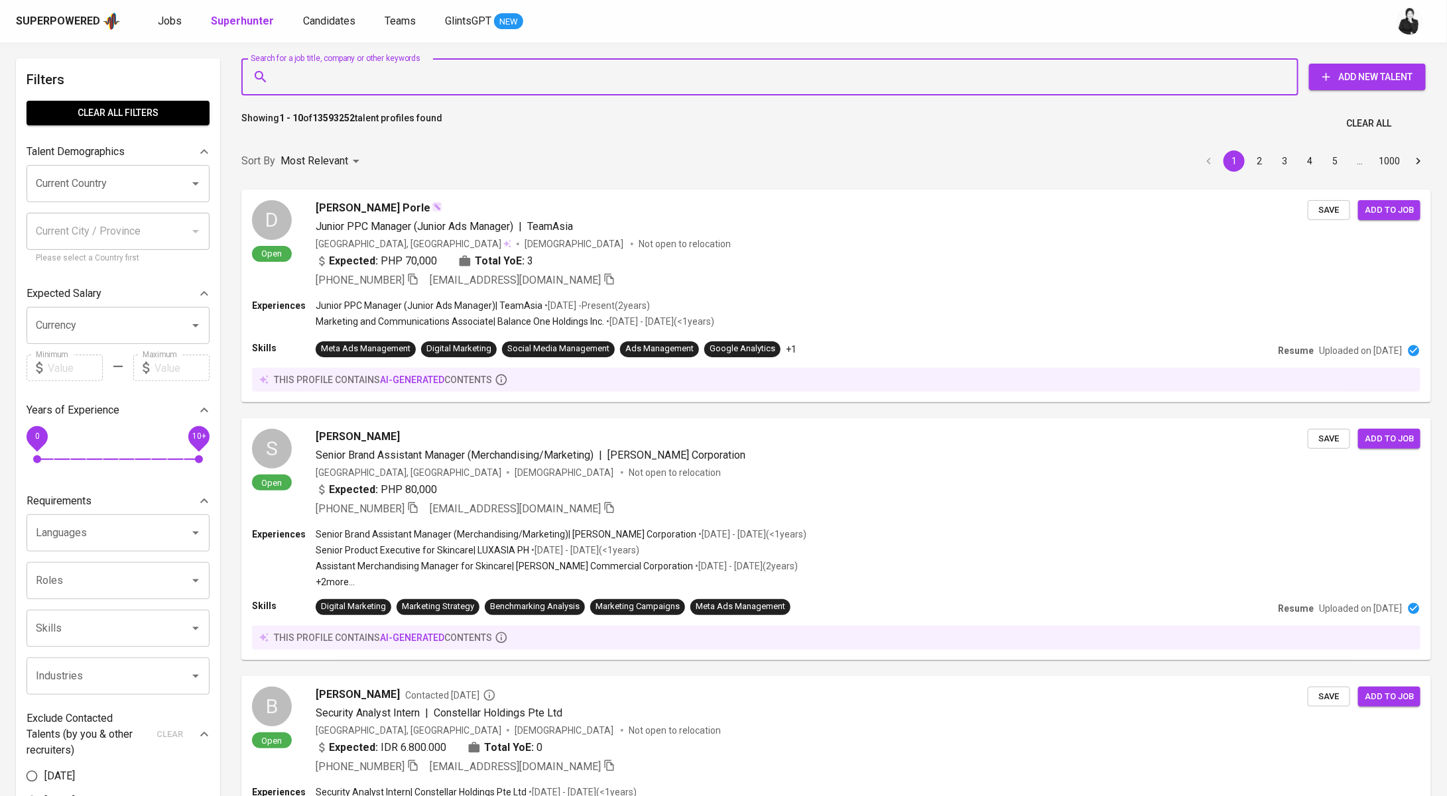
paste input "[EMAIL_ADDRESS][DOMAIN_NAME]"
type input "[EMAIL_ADDRESS][DOMAIN_NAME]"
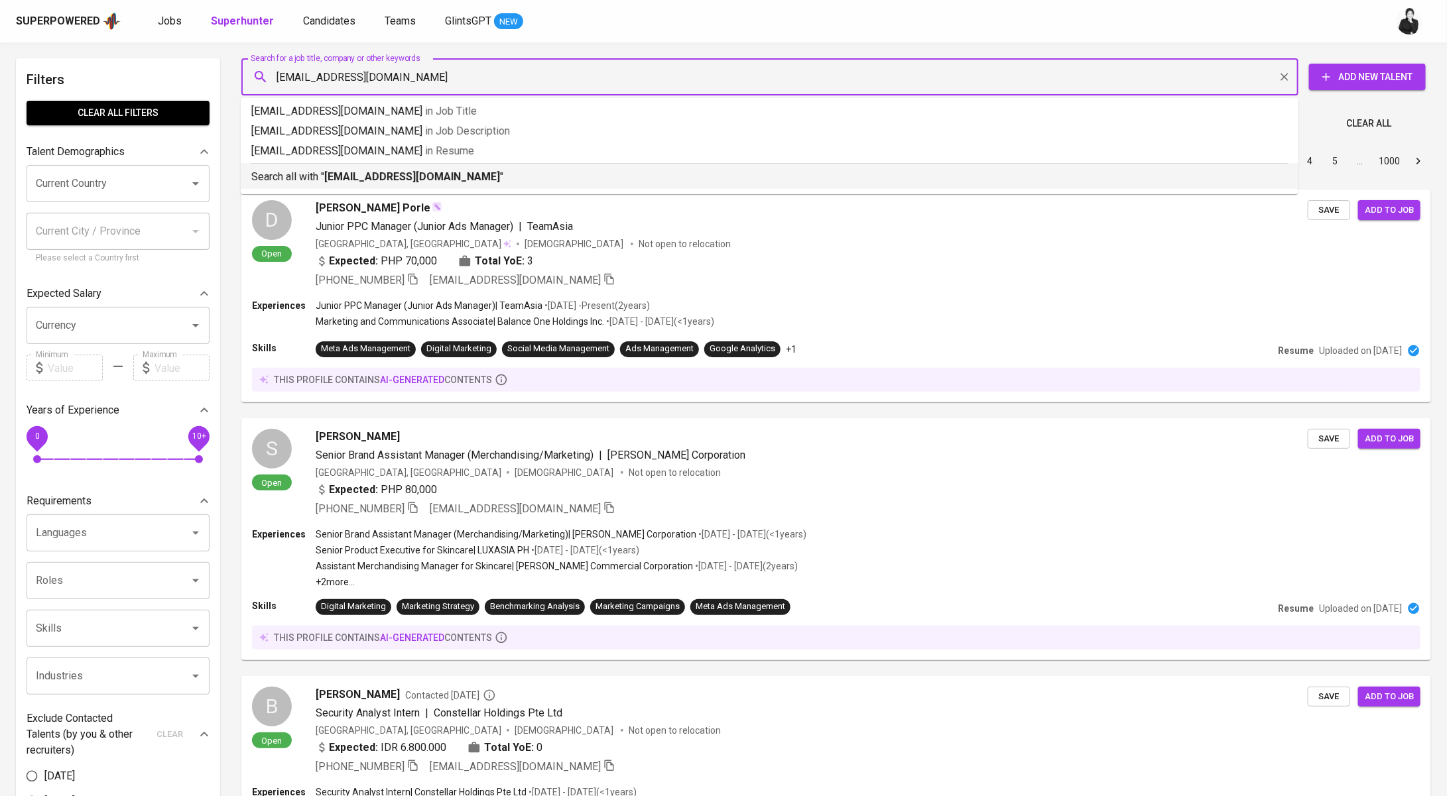
click at [420, 174] on b "[EMAIL_ADDRESS][DOMAIN_NAME]" at bounding box center [412, 176] width 176 height 13
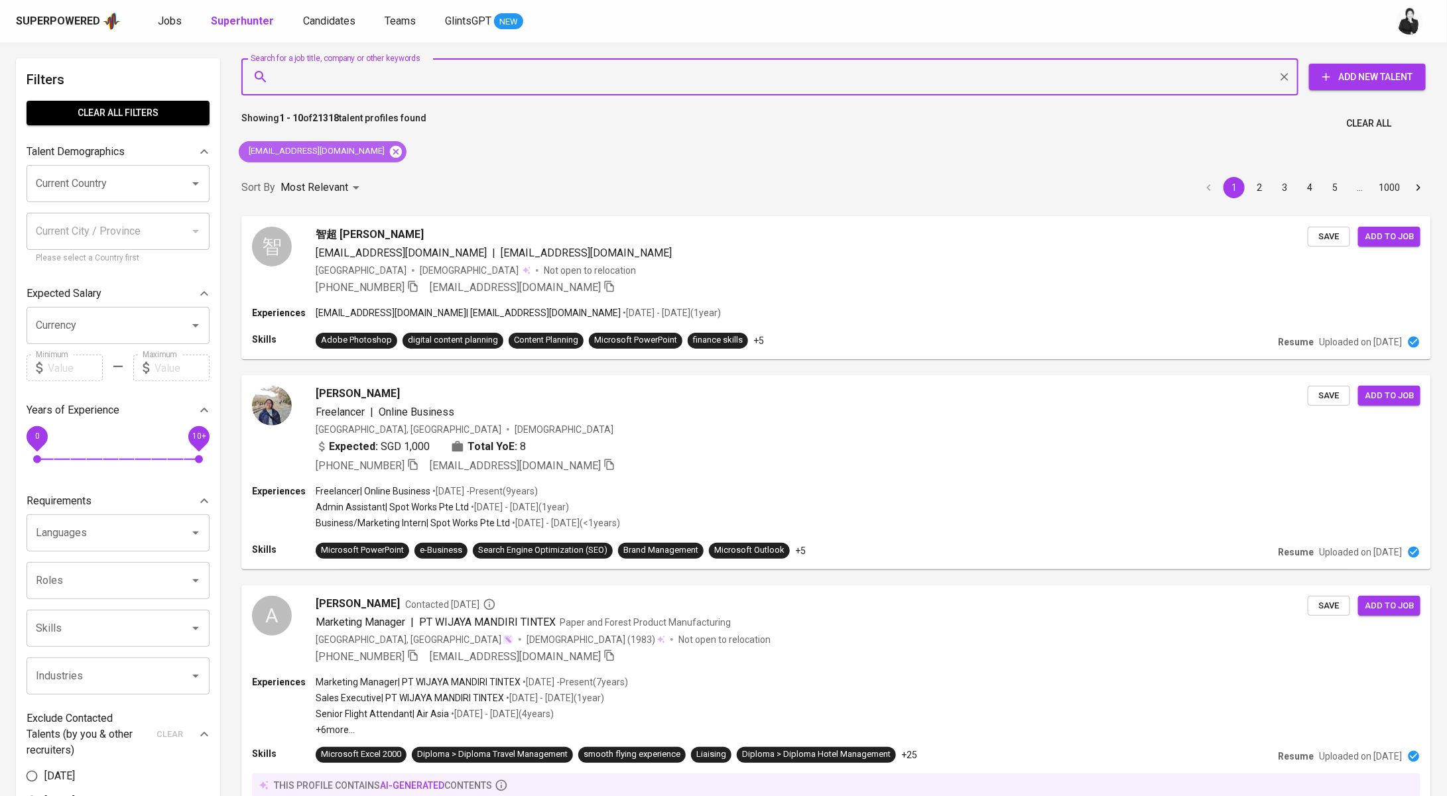
click at [389, 148] on icon at bounding box center [396, 152] width 15 height 15
click at [396, 85] on input "Search for a job title, company or other keywords" at bounding box center [773, 76] width 998 height 25
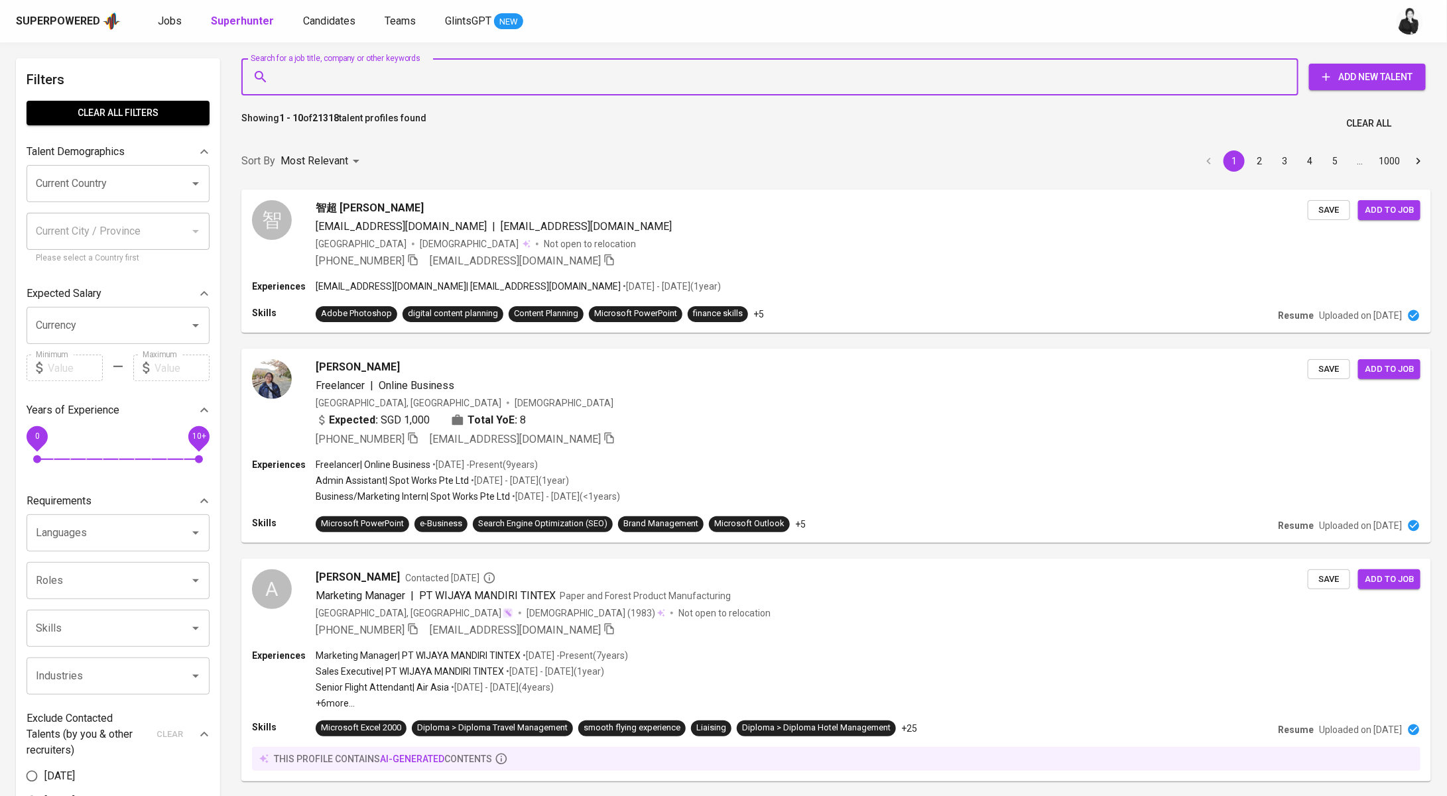
paste input "[EMAIL_ADDRESS][DOMAIN_NAME]"
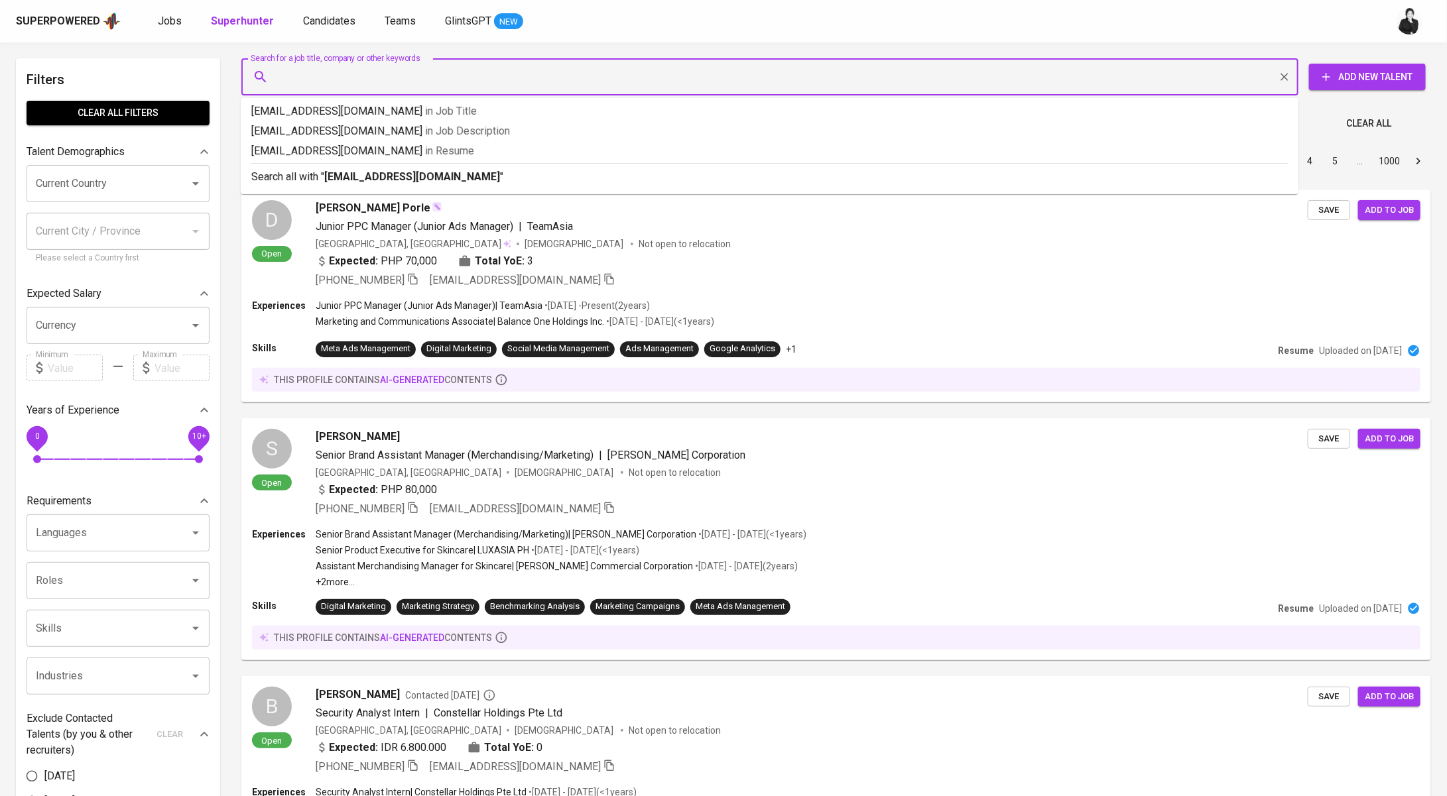
type input "[EMAIL_ADDRESS][DOMAIN_NAME]"
click at [426, 182] on b "[EMAIL_ADDRESS][DOMAIN_NAME]" at bounding box center [412, 176] width 176 height 13
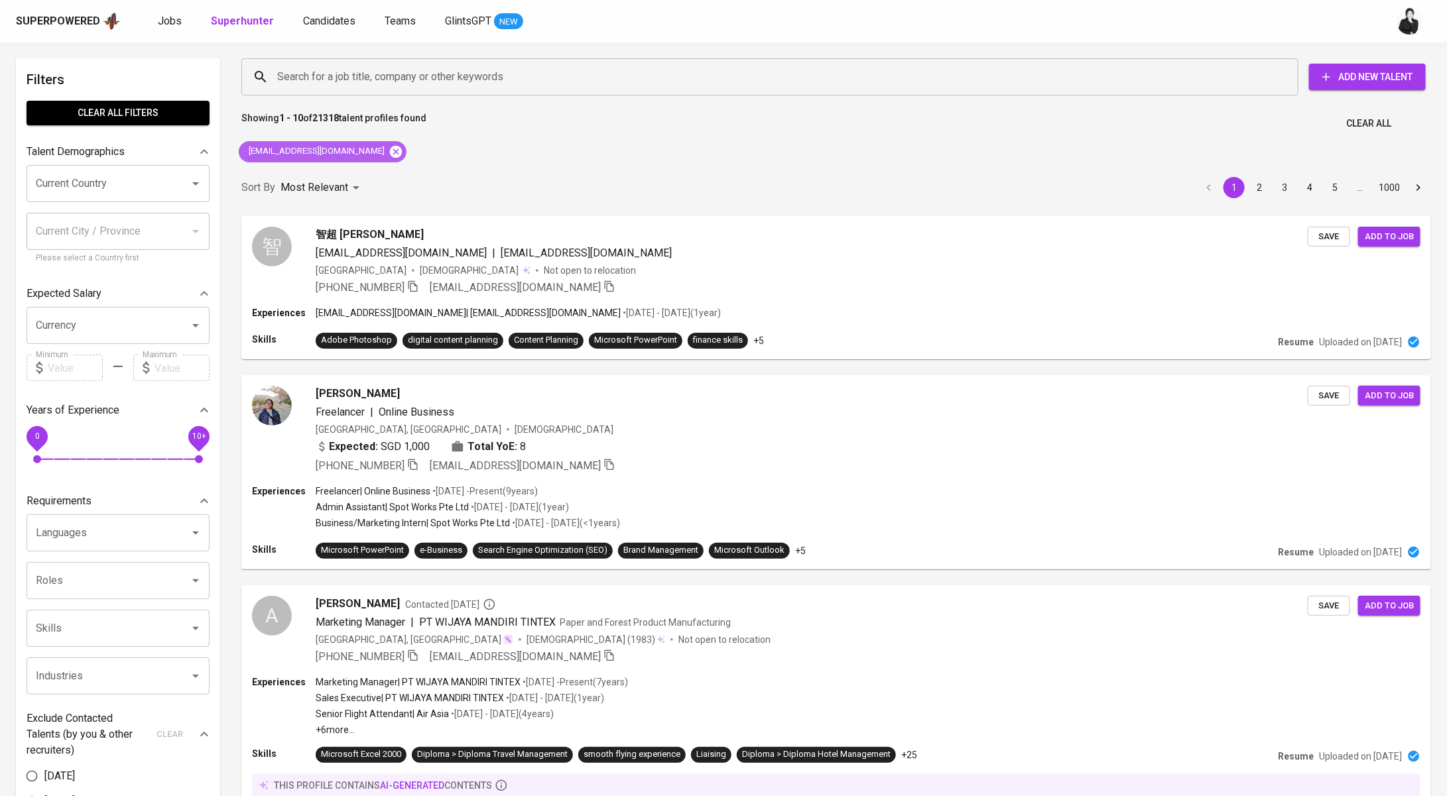
click at [390, 150] on icon at bounding box center [396, 151] width 12 height 12
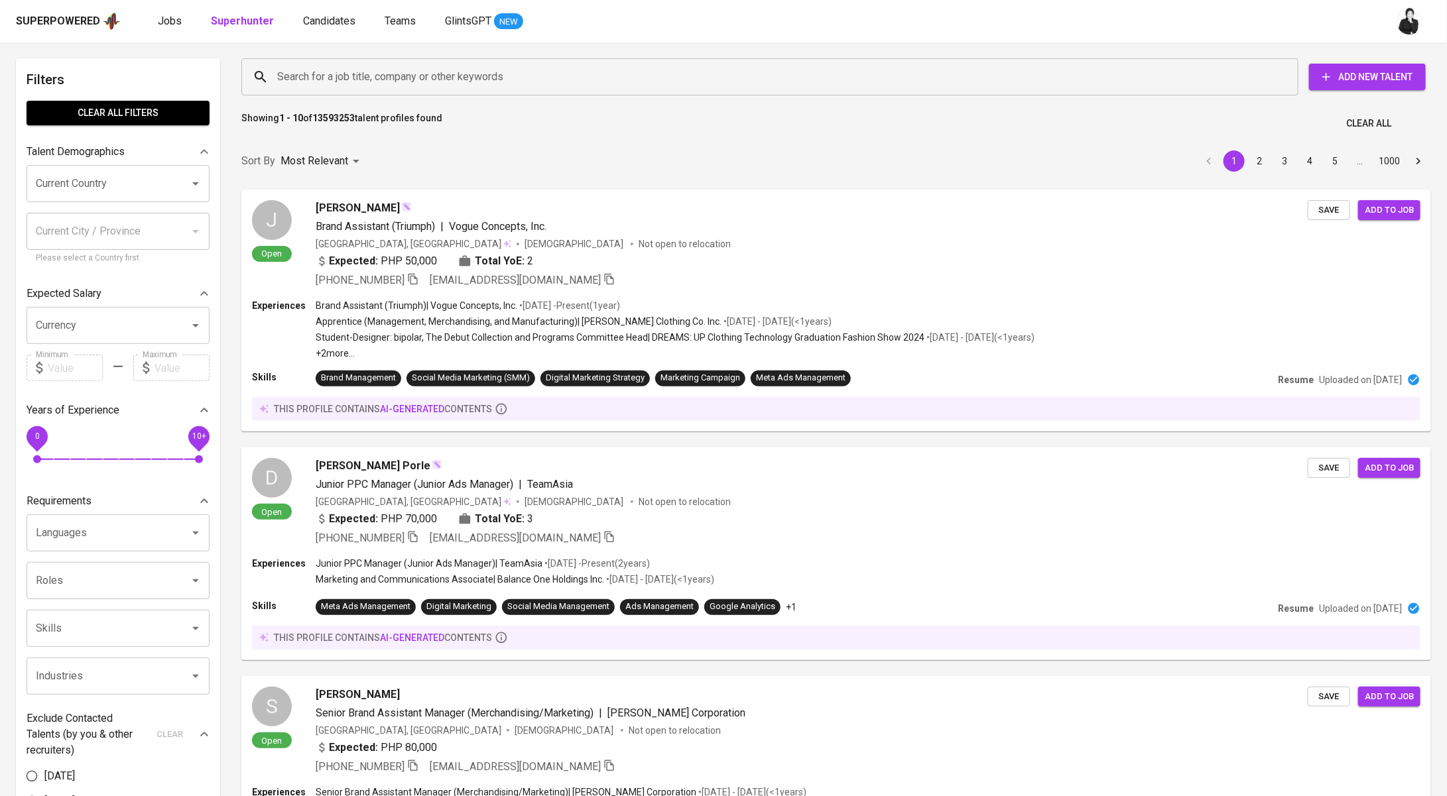
click at [324, 61] on div "Search for a job title, company or other keywords" at bounding box center [769, 76] width 1057 height 37
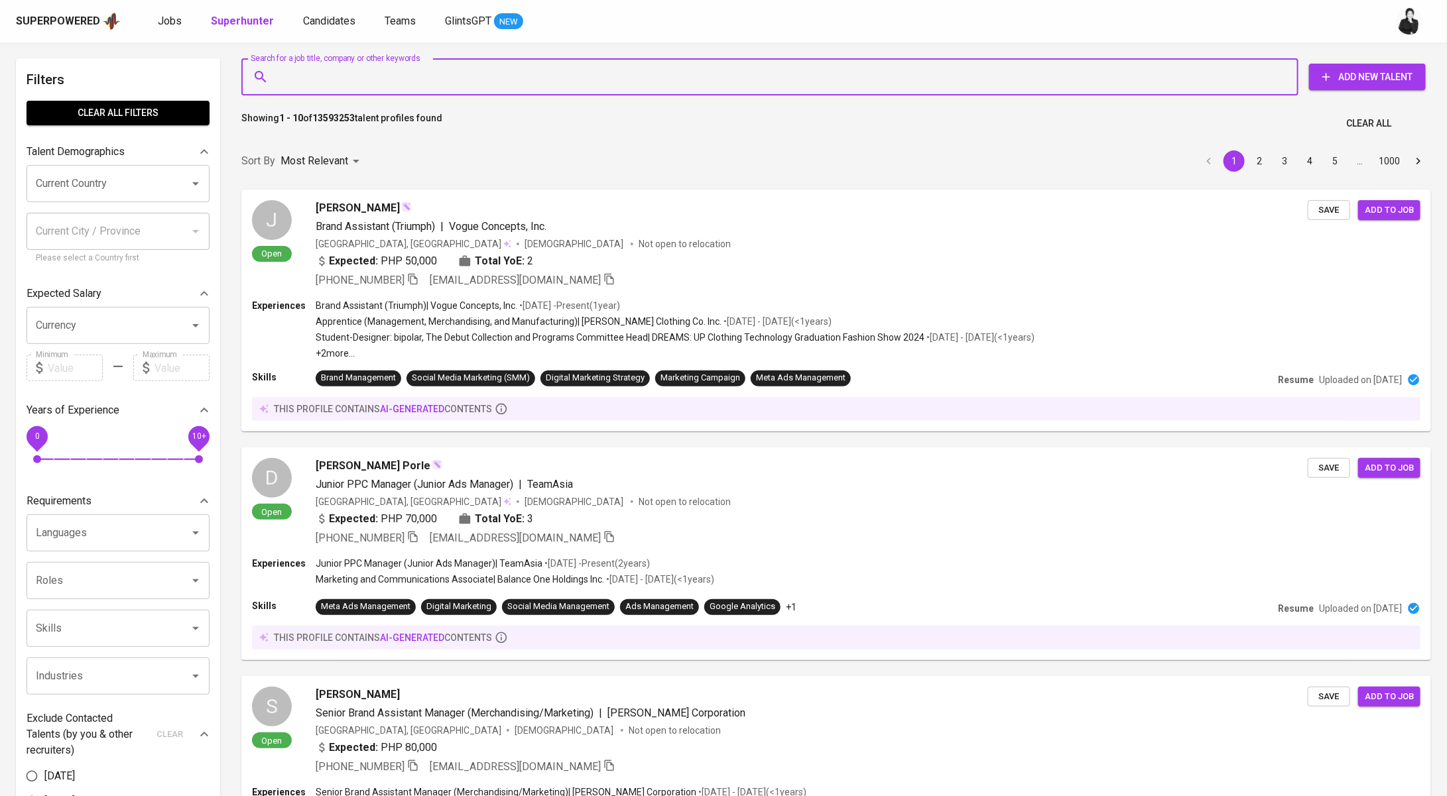
paste input "[PERSON_NAME][EMAIL_ADDRESS][DOMAIN_NAME]"
type input "[PERSON_NAME][EMAIL_ADDRESS][DOMAIN_NAME]"
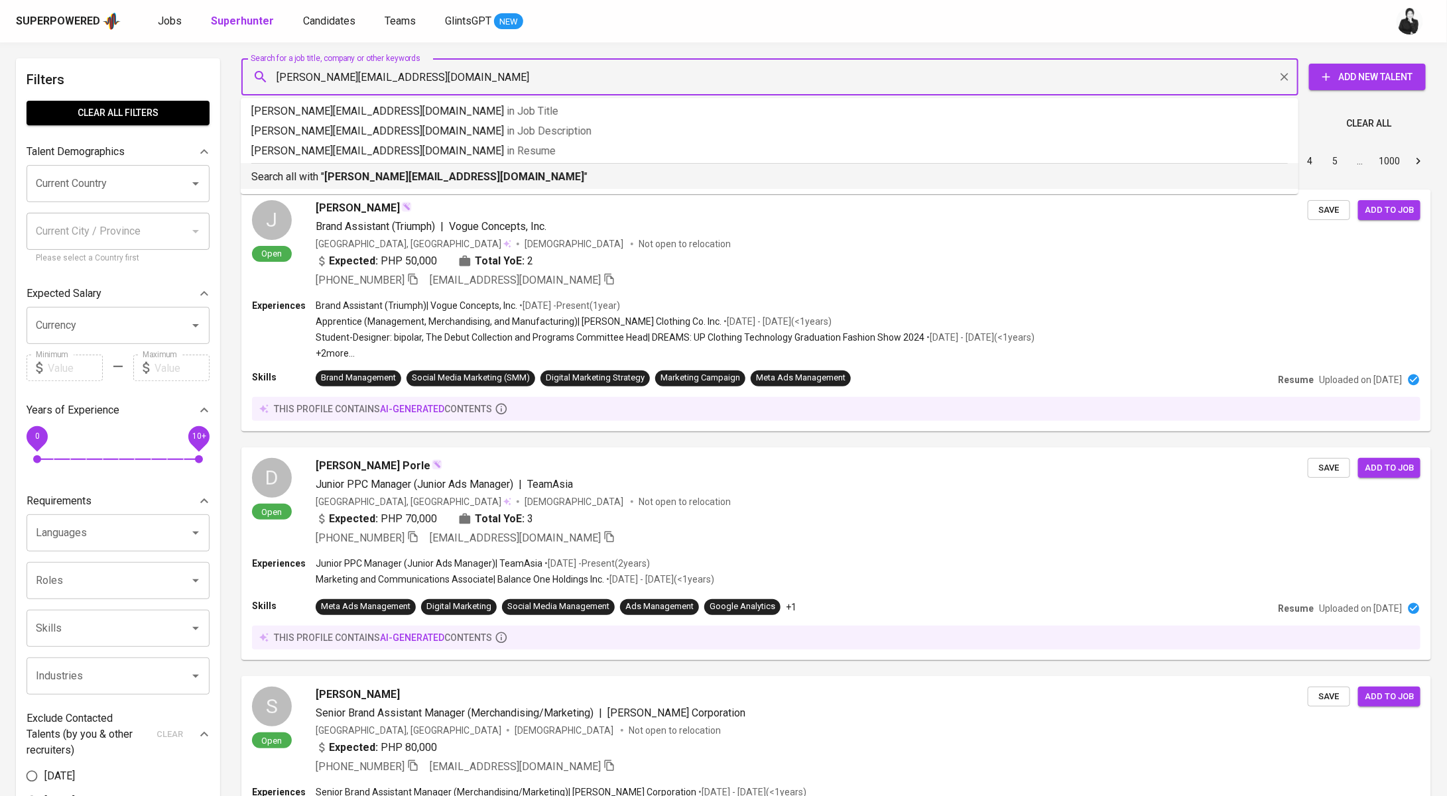
click at [453, 174] on b "[PERSON_NAME][EMAIL_ADDRESS][DOMAIN_NAME]" at bounding box center [454, 176] width 260 height 13
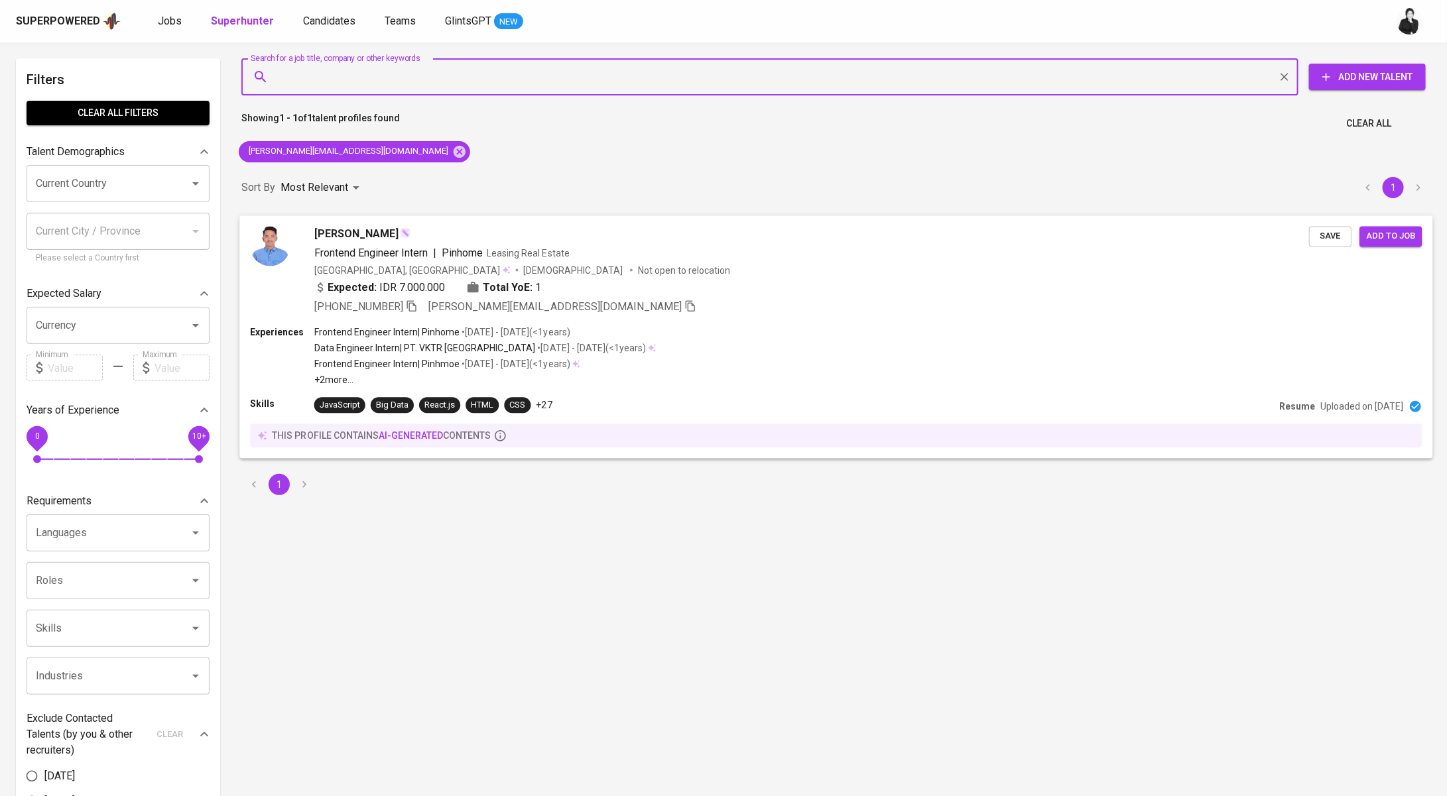
click at [499, 243] on div "[PERSON_NAME] Frontend Engineer Intern | Pinhome Leasing Real Estate [GEOGRAPHI…" at bounding box center [811, 270] width 994 height 88
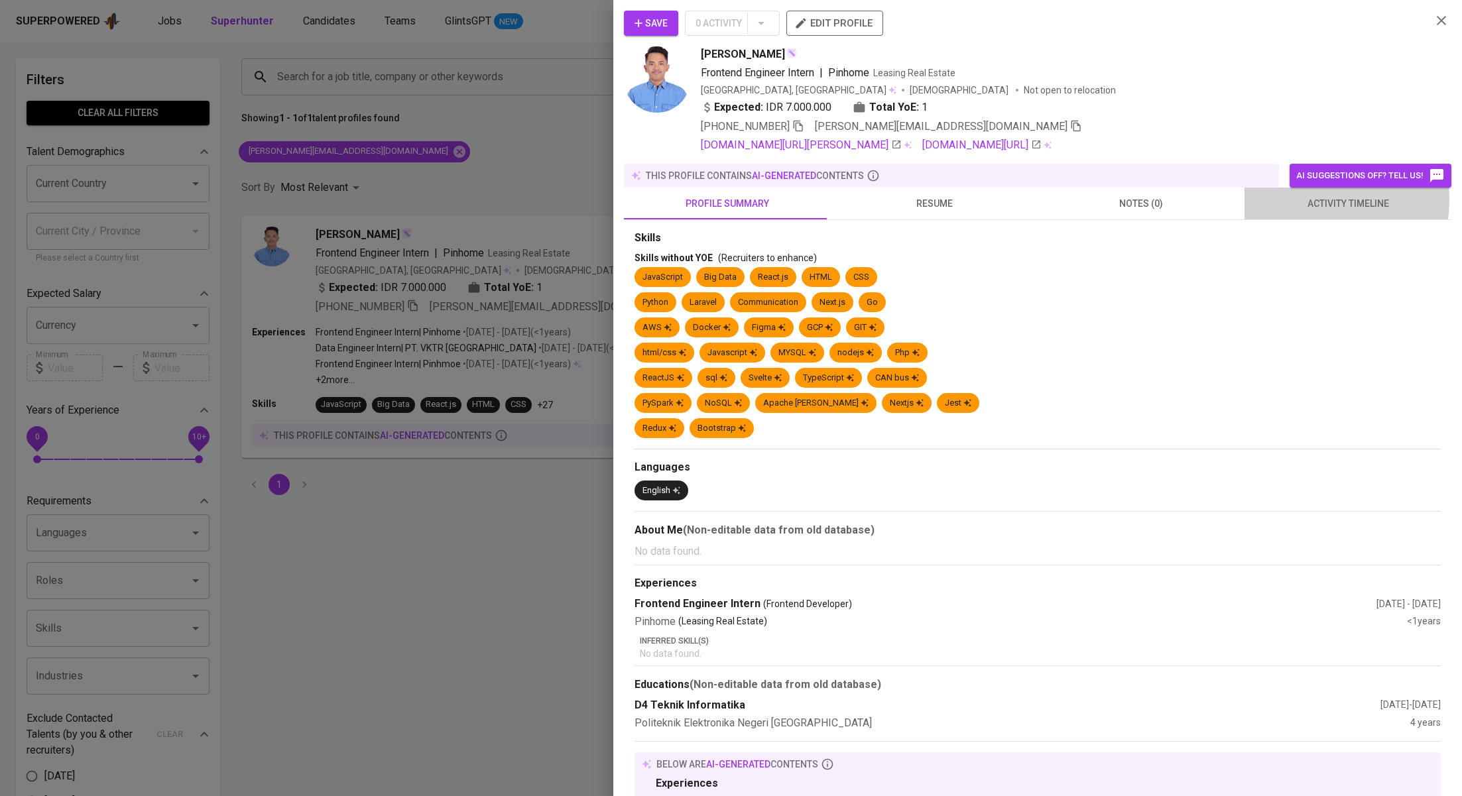
click at [1303, 199] on span "activity timeline" at bounding box center [1347, 204] width 191 height 17
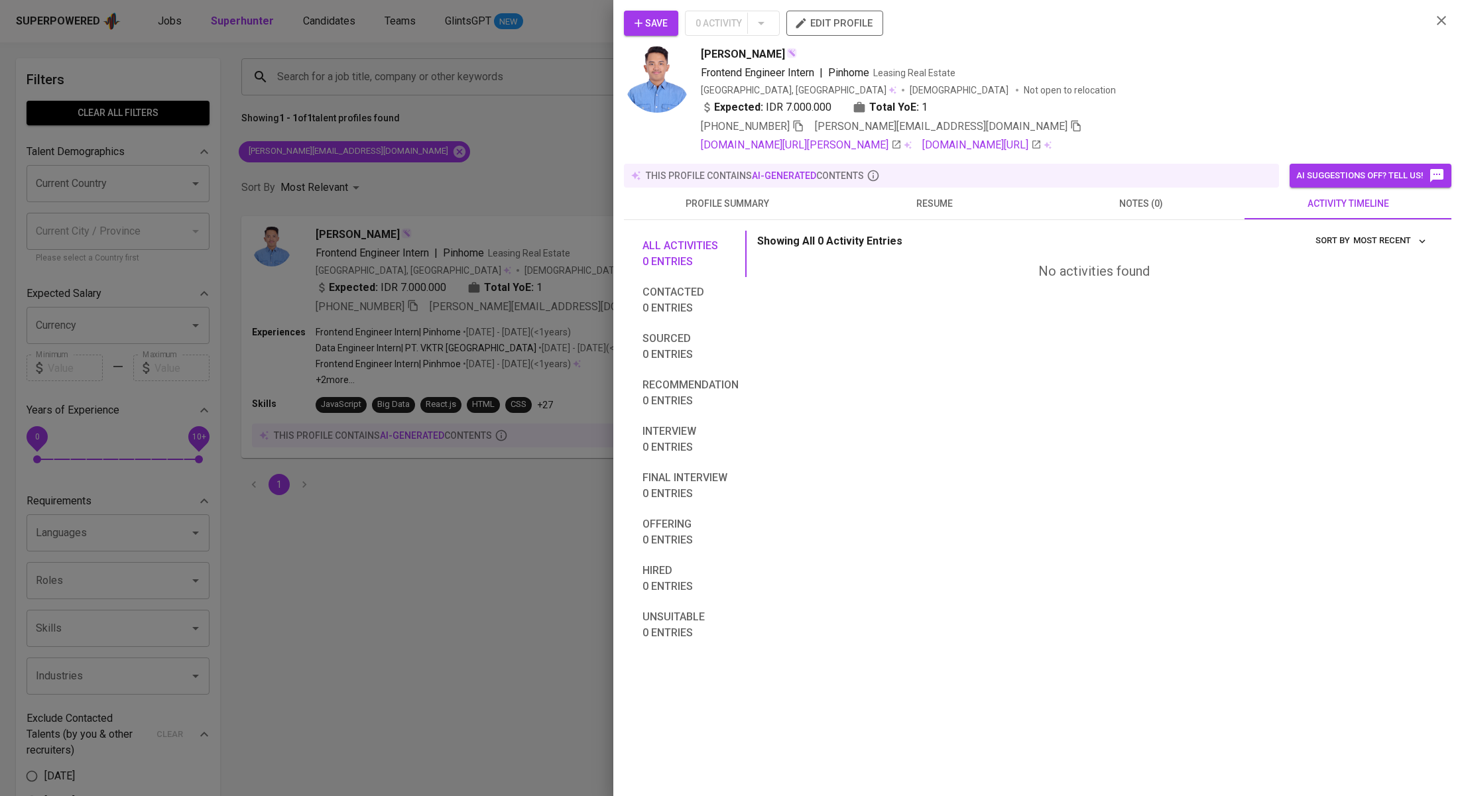
click at [658, 25] on span "Save" at bounding box center [650, 23] width 33 height 17
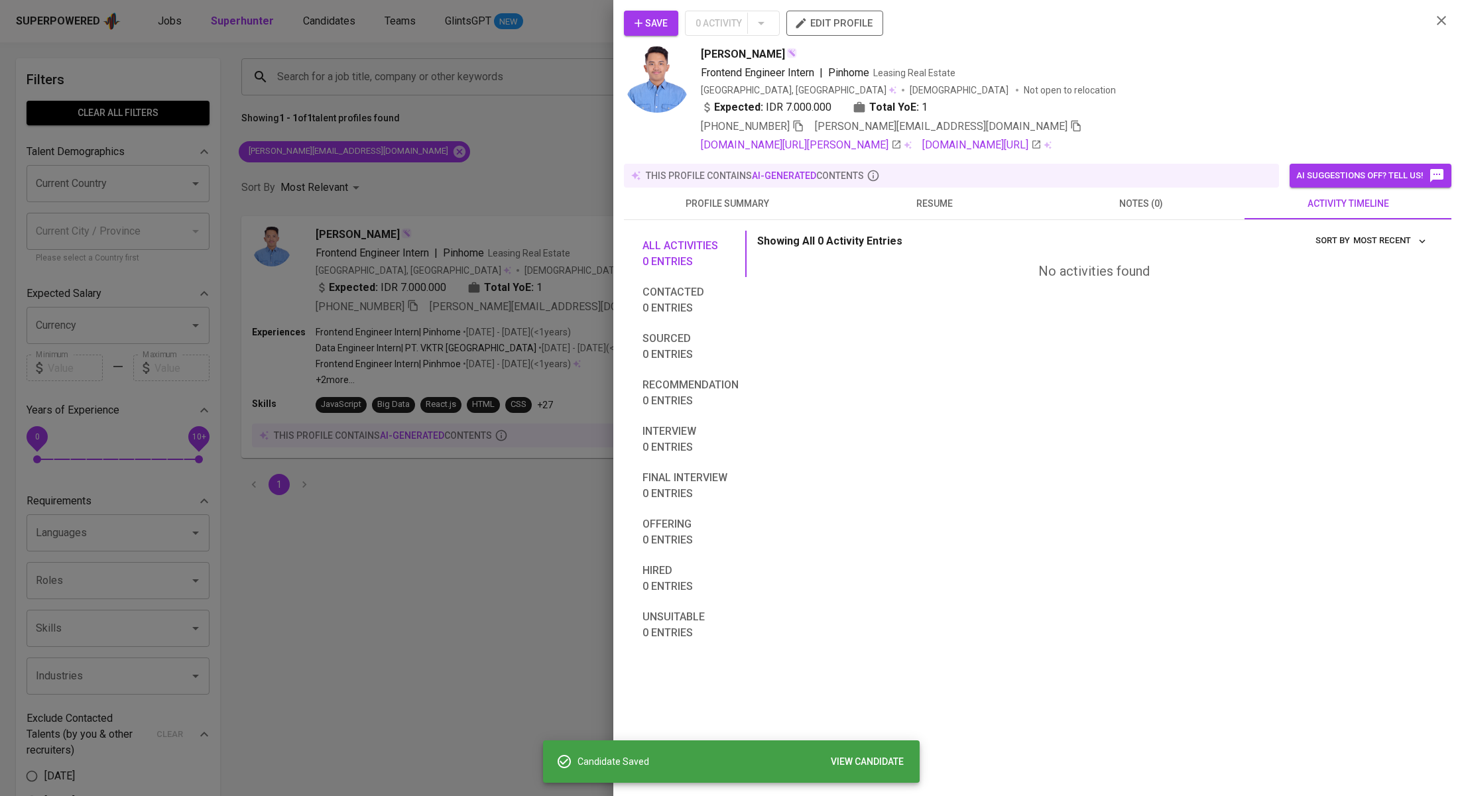
click at [400, 113] on div at bounding box center [731, 398] width 1462 height 796
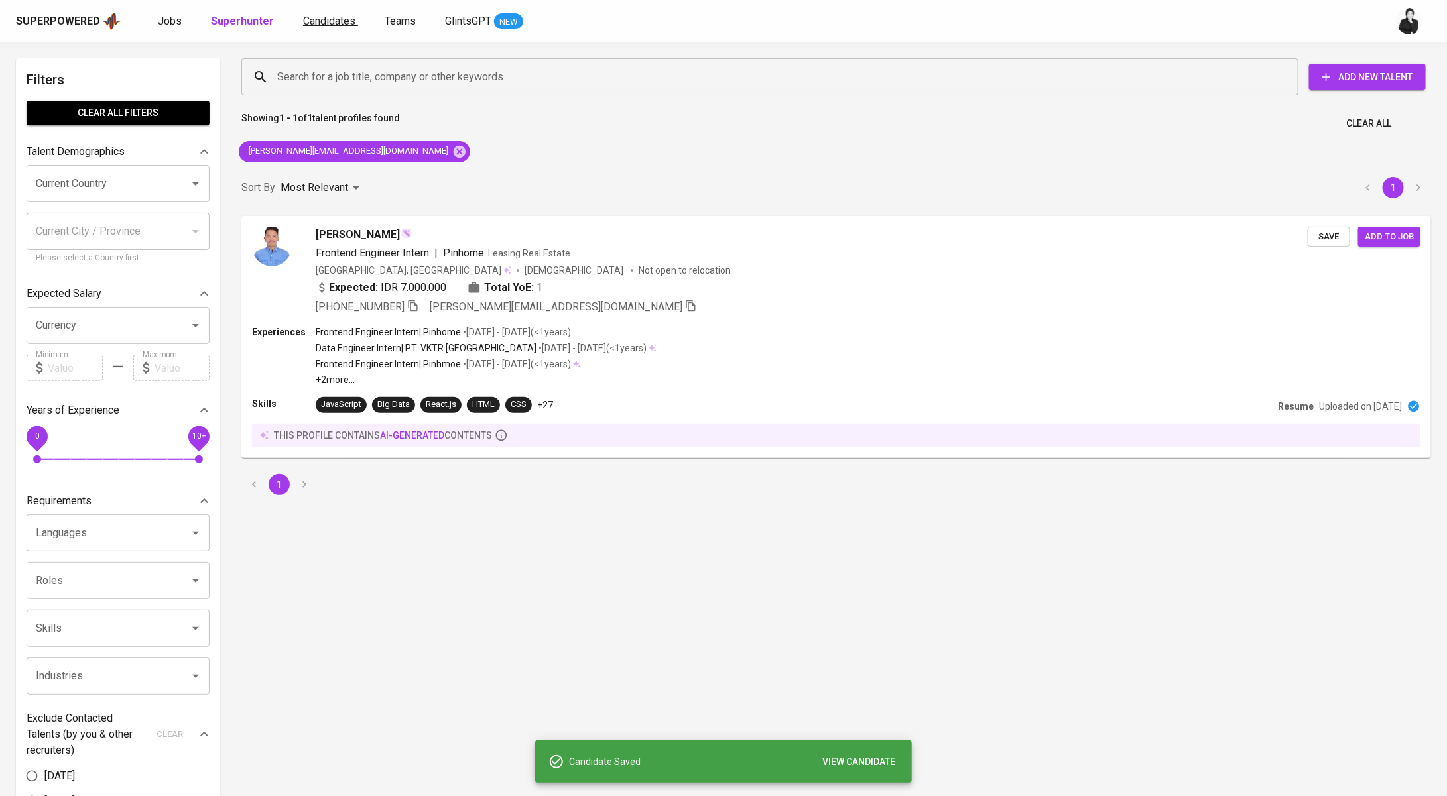
click at [303, 15] on span "Candidates" at bounding box center [329, 21] width 52 height 13
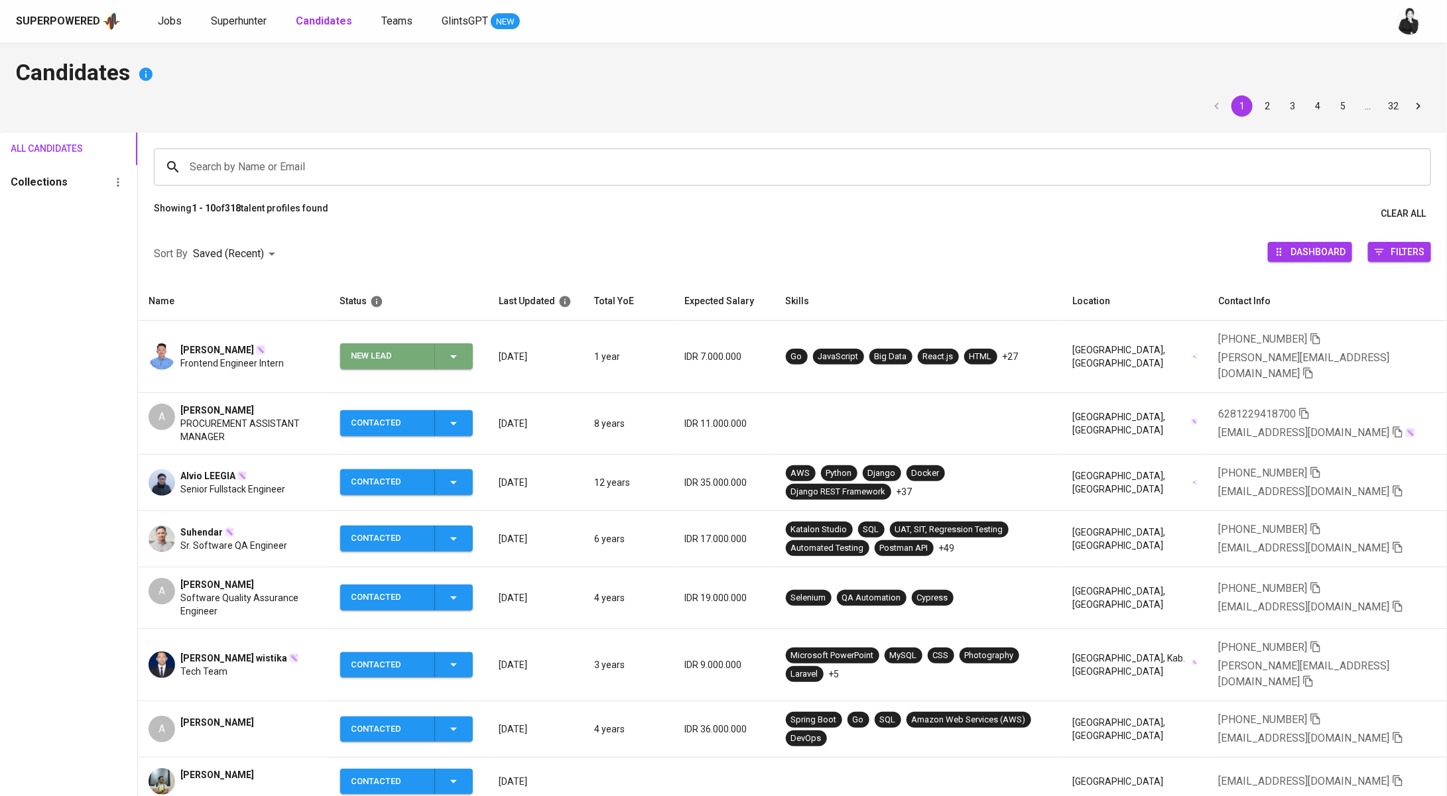
click at [457, 355] on icon "button" at bounding box center [453, 356] width 7 height 3
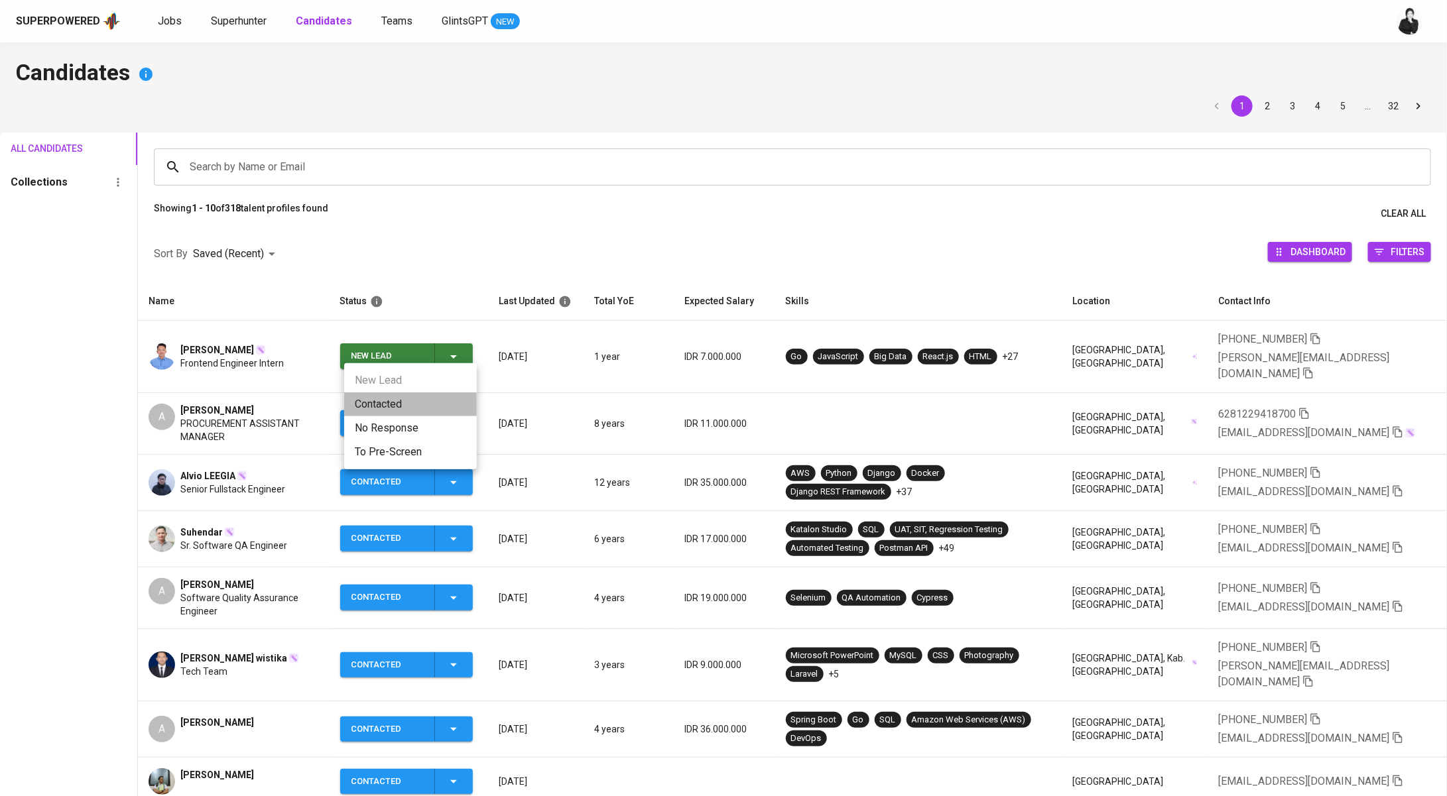
click at [410, 402] on li "Contacted" at bounding box center [410, 404] width 133 height 24
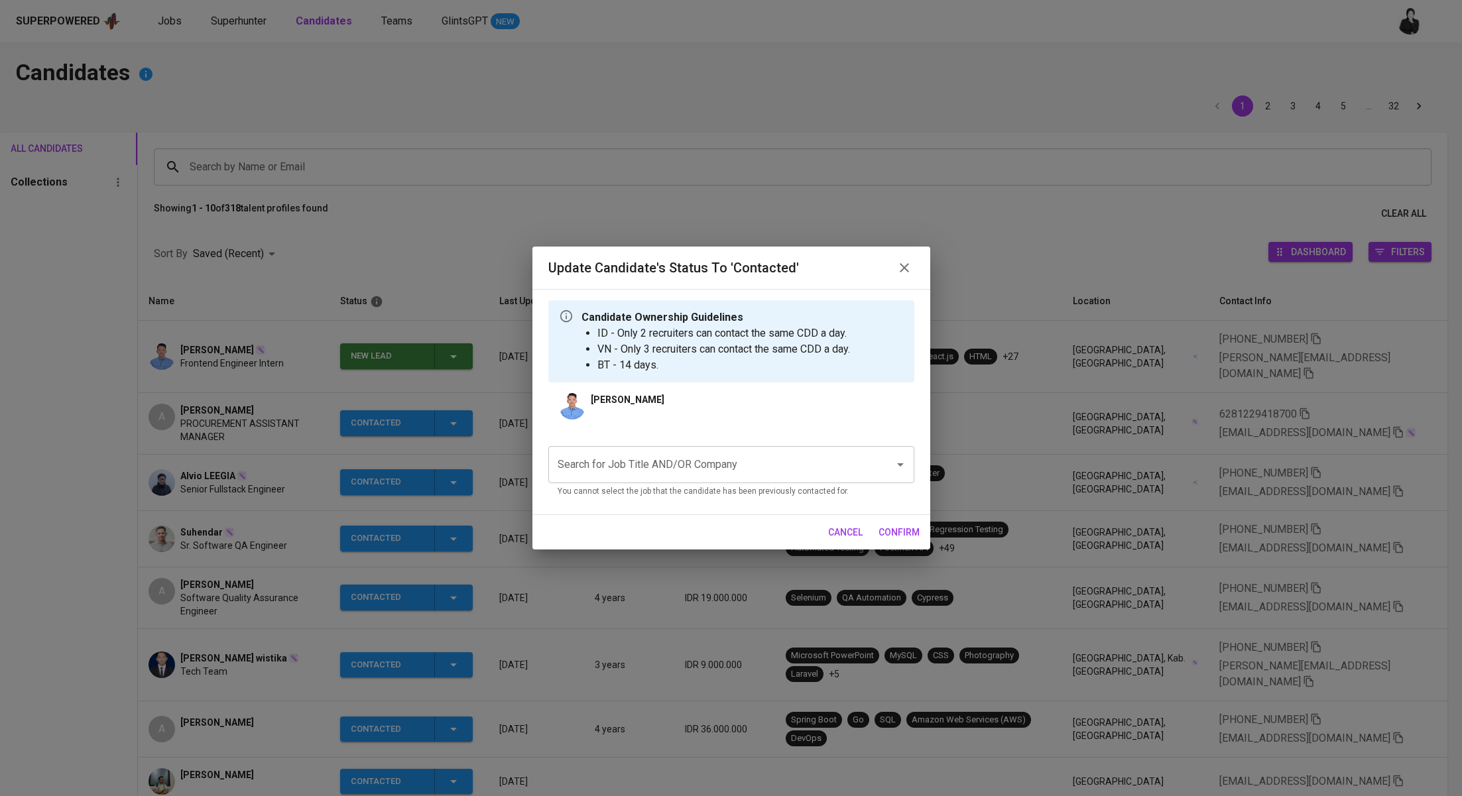
click at [788, 453] on input "Search for Job Title AND/OR Company" at bounding box center [712, 464] width 317 height 25
type input "a"
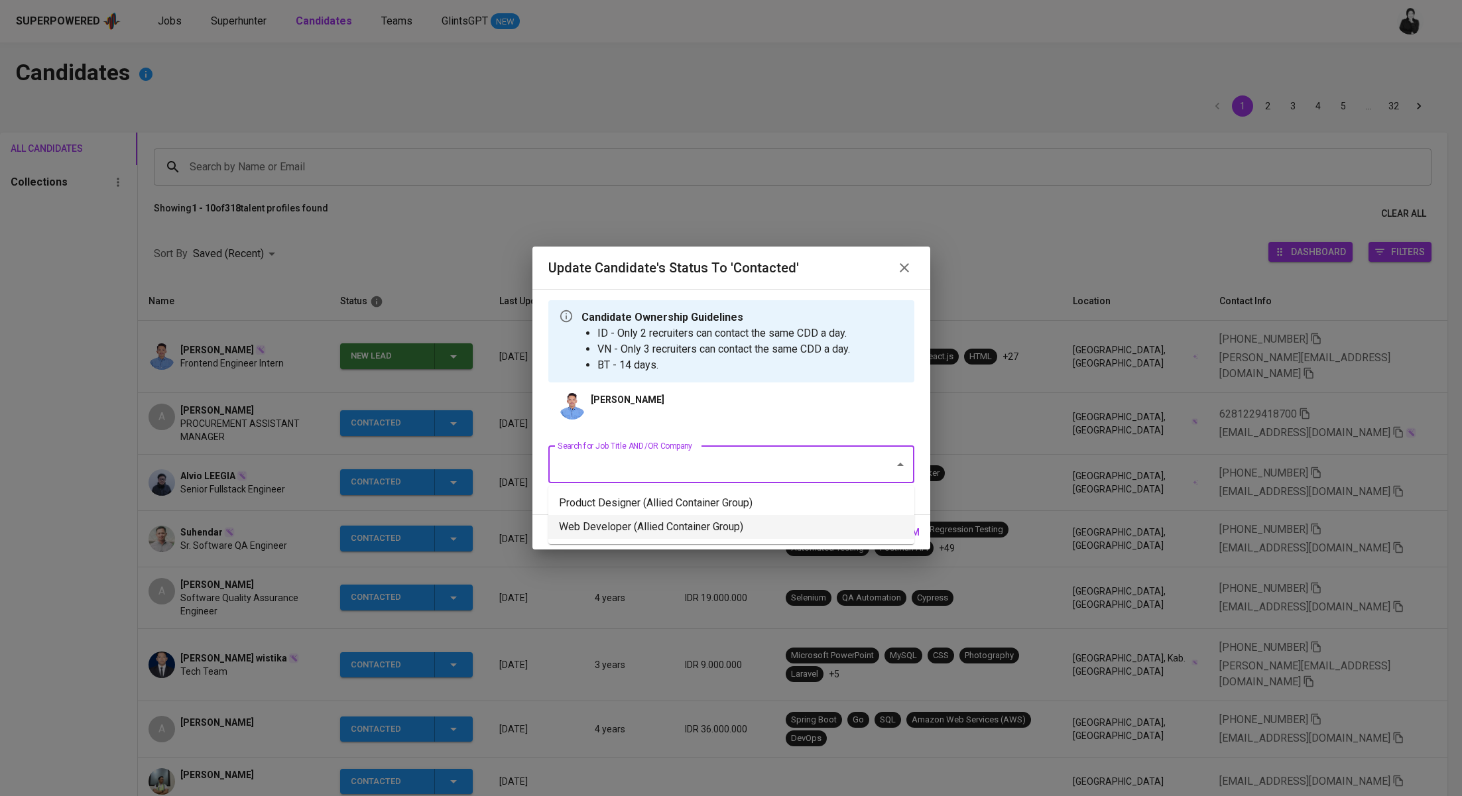
click at [804, 532] on li "Web Developer (Allied Container Group)" at bounding box center [731, 527] width 366 height 24
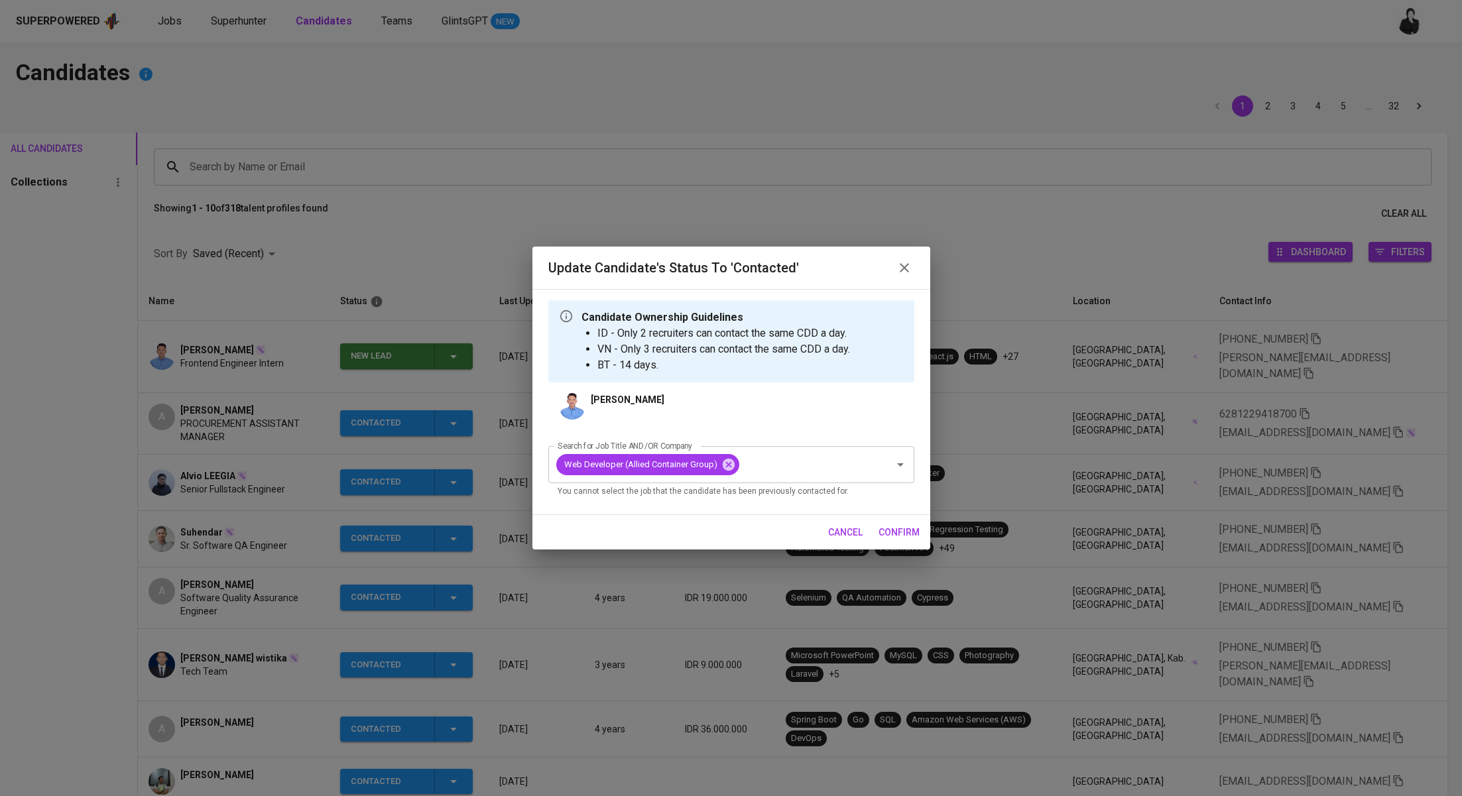
click at [896, 529] on span "confirm" at bounding box center [898, 532] width 41 height 17
